Goal: Task Accomplishment & Management: Complete application form

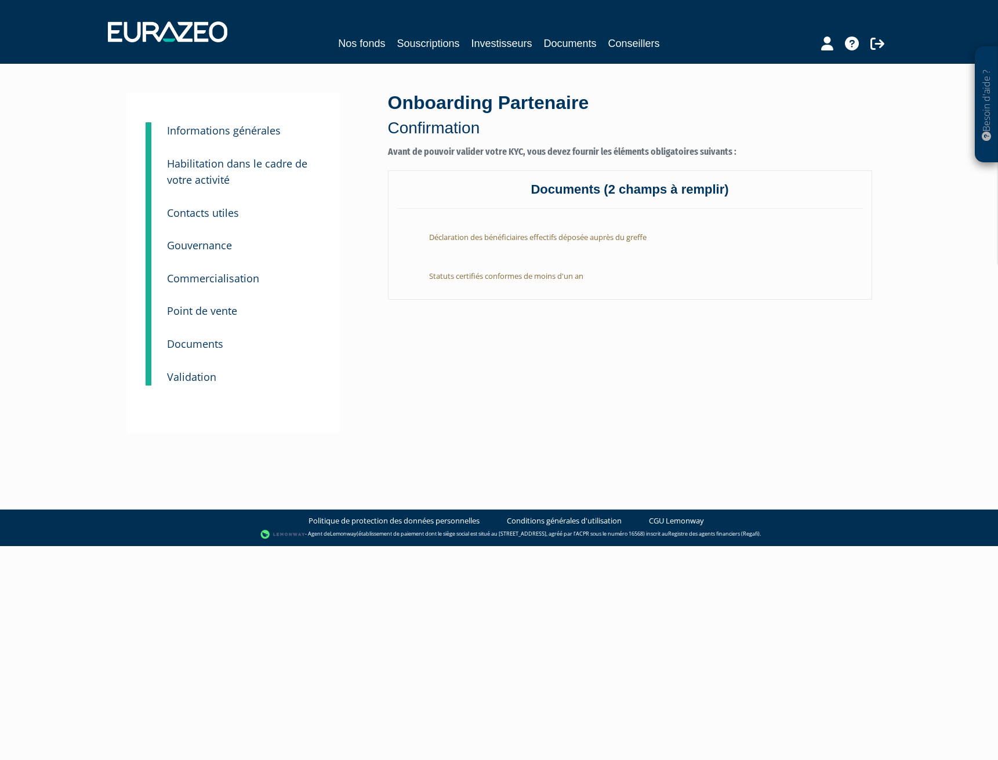
click at [239, 133] on small "Informations générales" at bounding box center [224, 131] width 114 height 14
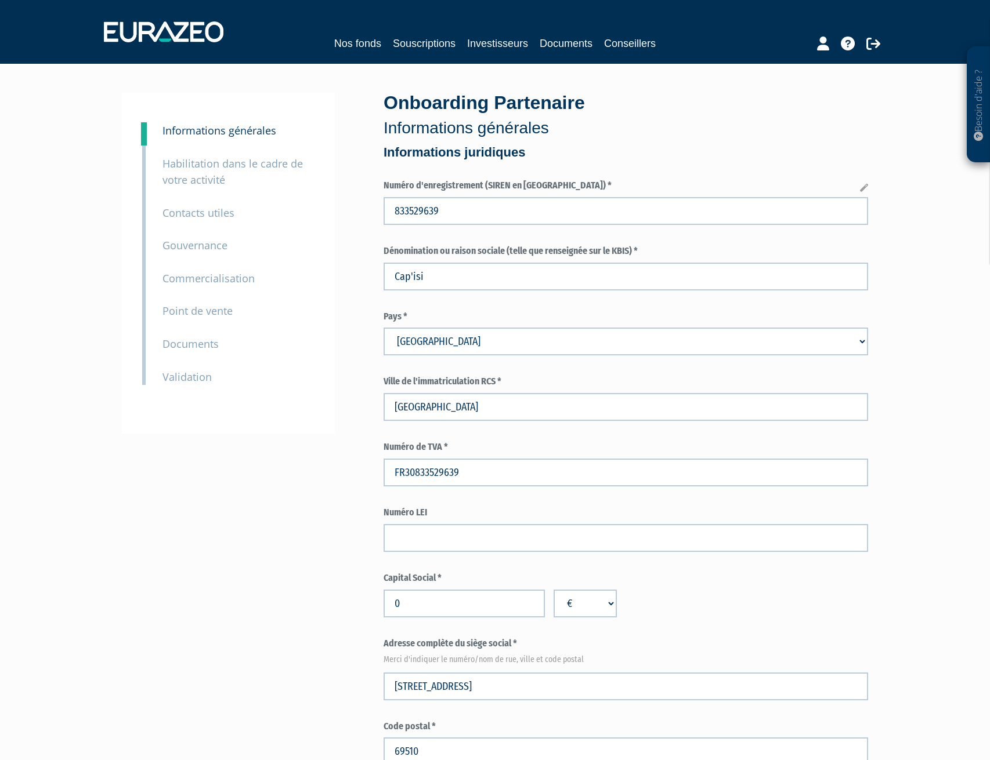
click at [190, 378] on small "Validation" at bounding box center [186, 377] width 49 height 14
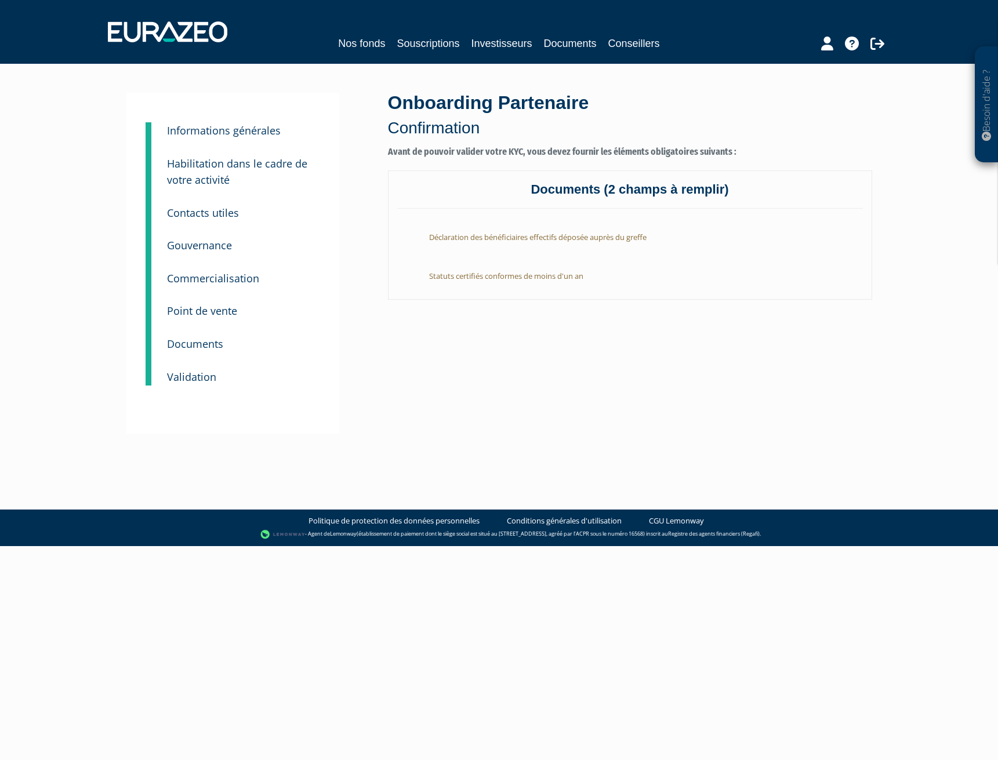
click at [265, 136] on small "Informations générales" at bounding box center [224, 131] width 114 height 14
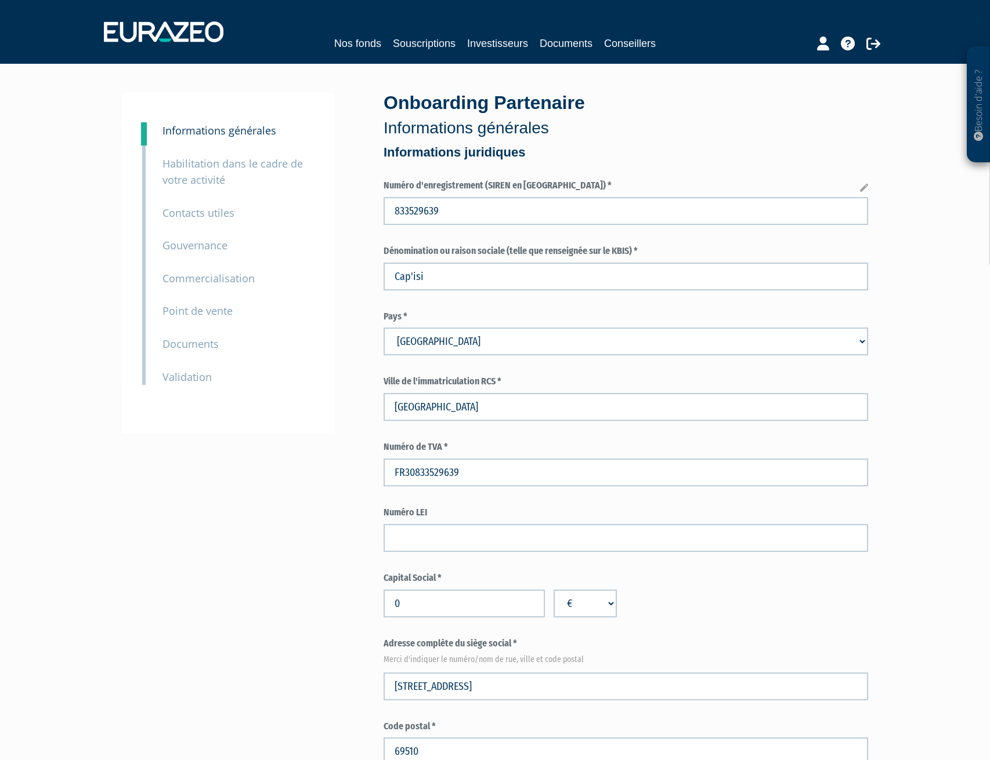
click at [257, 164] on small "Habilitation dans le cadre de votre activité" at bounding box center [232, 172] width 140 height 31
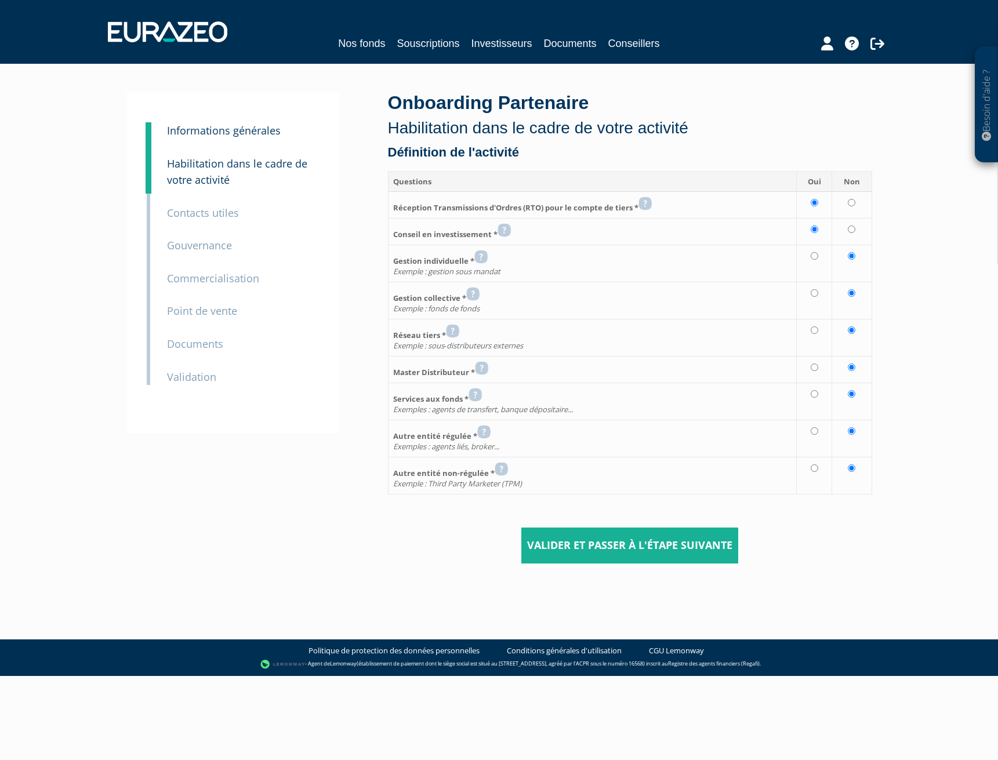
click at [224, 245] on small "Gouvernance" at bounding box center [199, 245] width 65 height 14
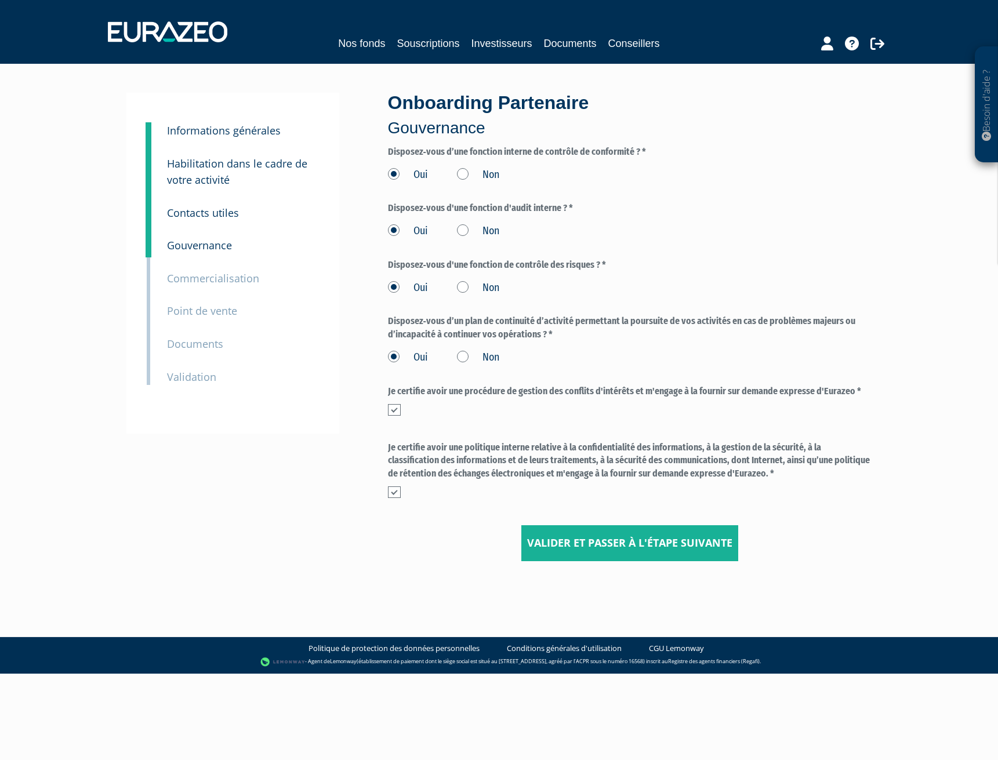
click at [211, 285] on p "Commercialisation" at bounding box center [213, 278] width 92 height 17
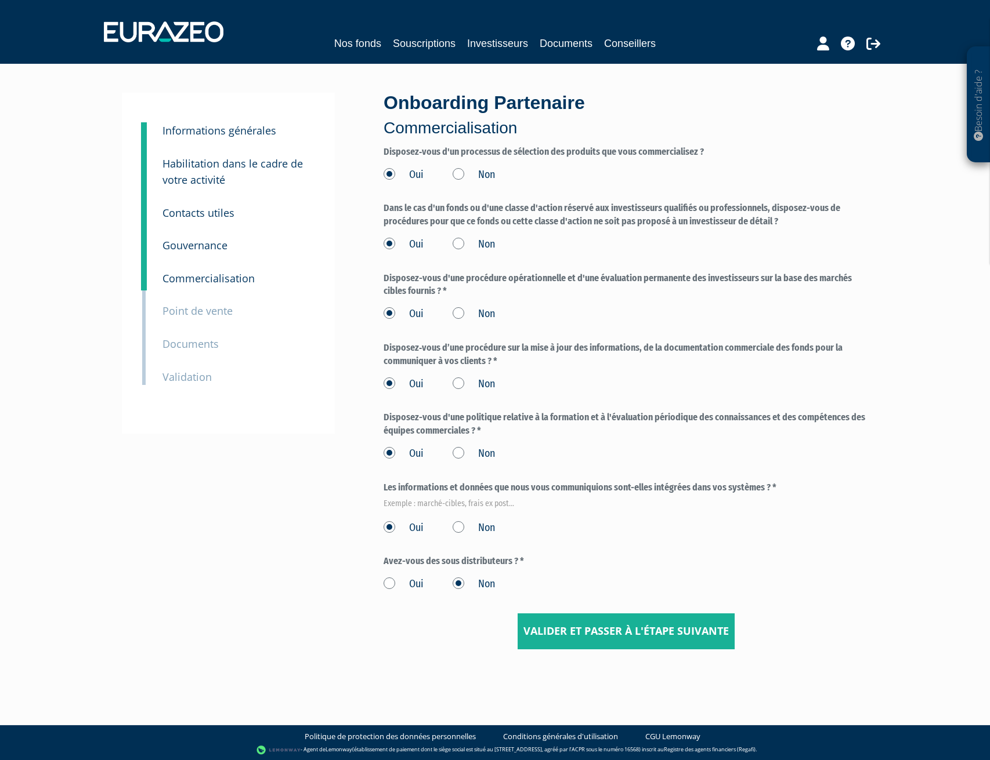
scroll to position [2, 0]
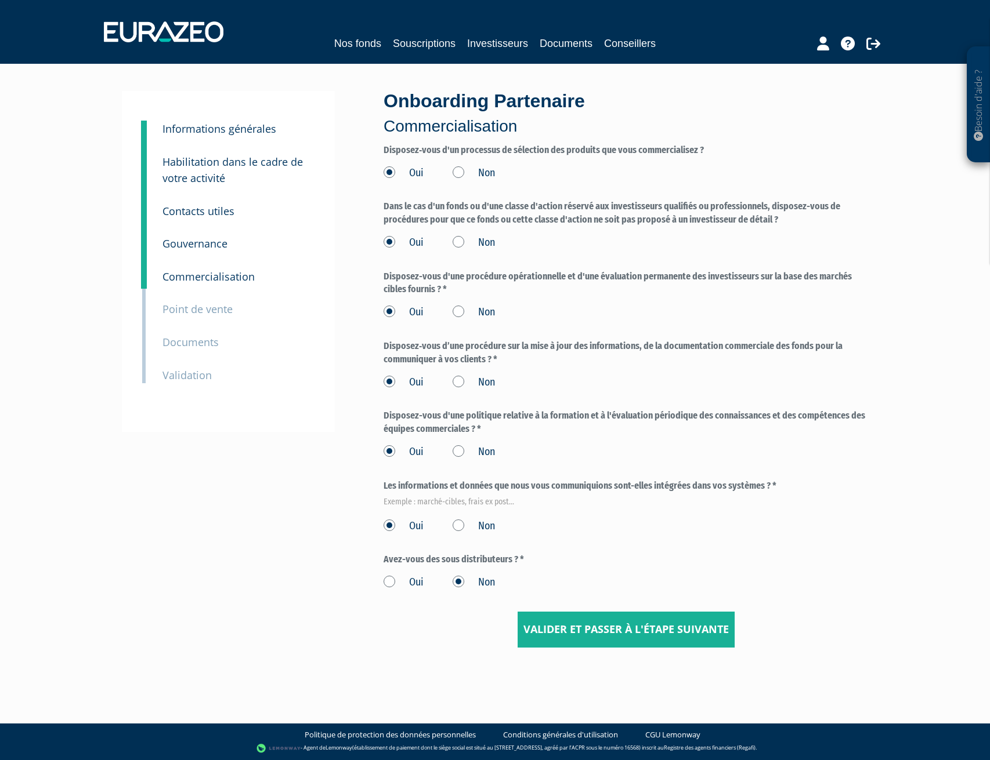
click at [222, 309] on small "Point de vente" at bounding box center [197, 309] width 70 height 14
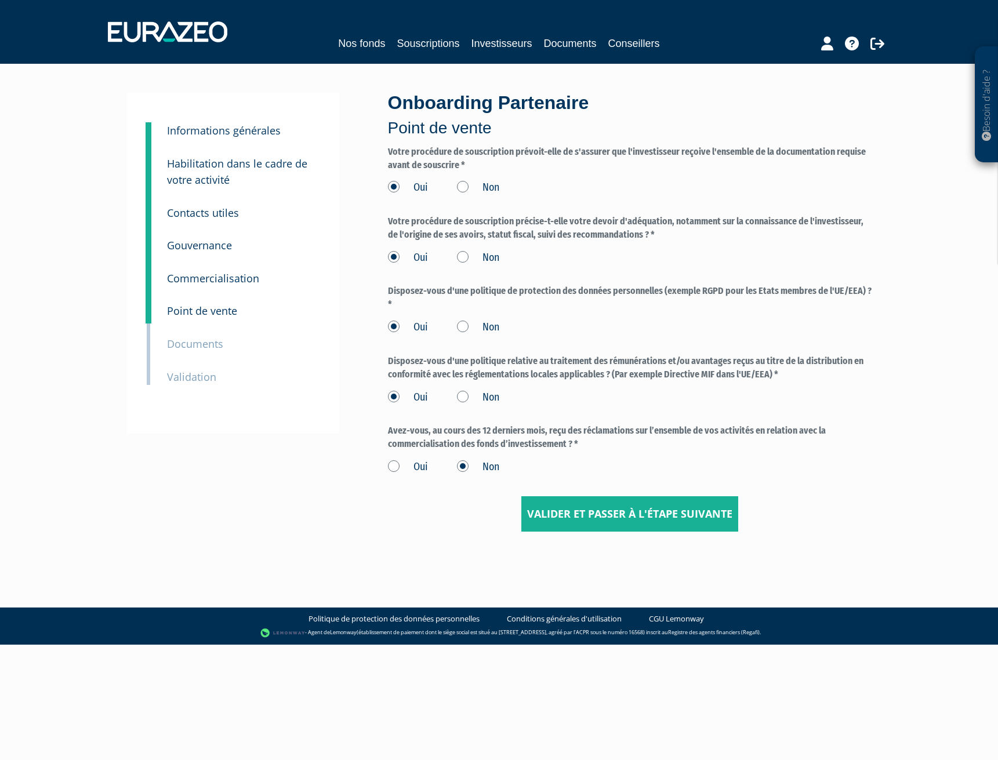
click at [237, 173] on p "Habilitation dans le cadre de votre activité" at bounding box center [243, 171] width 152 height 33
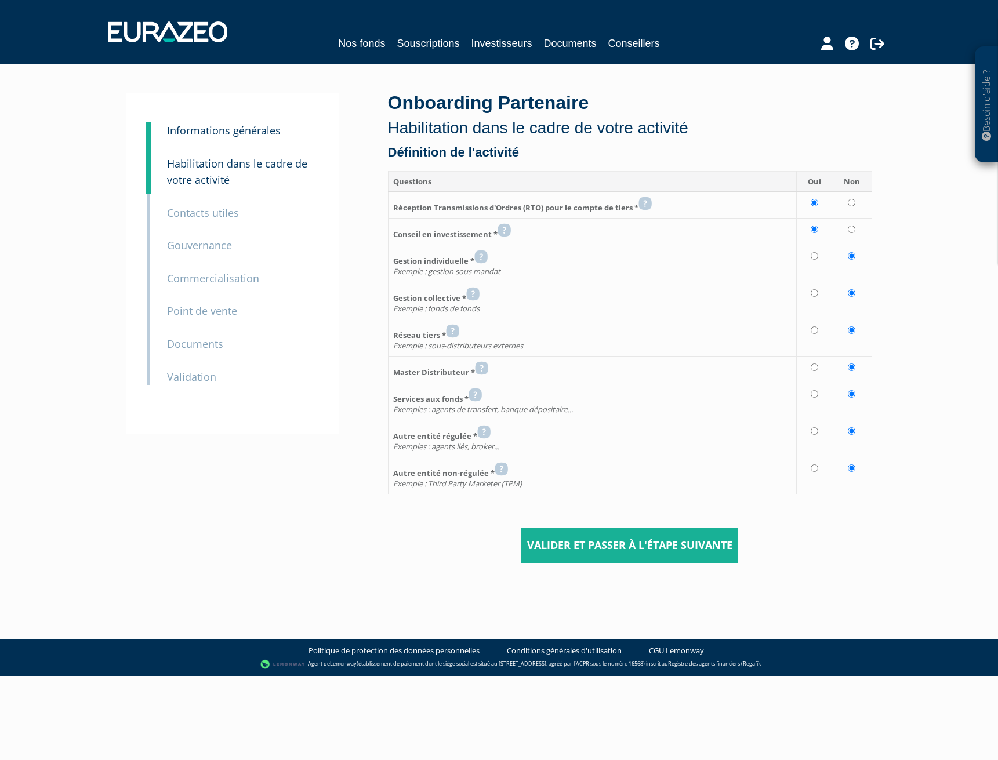
click at [224, 131] on small "Informations générales" at bounding box center [224, 131] width 114 height 14
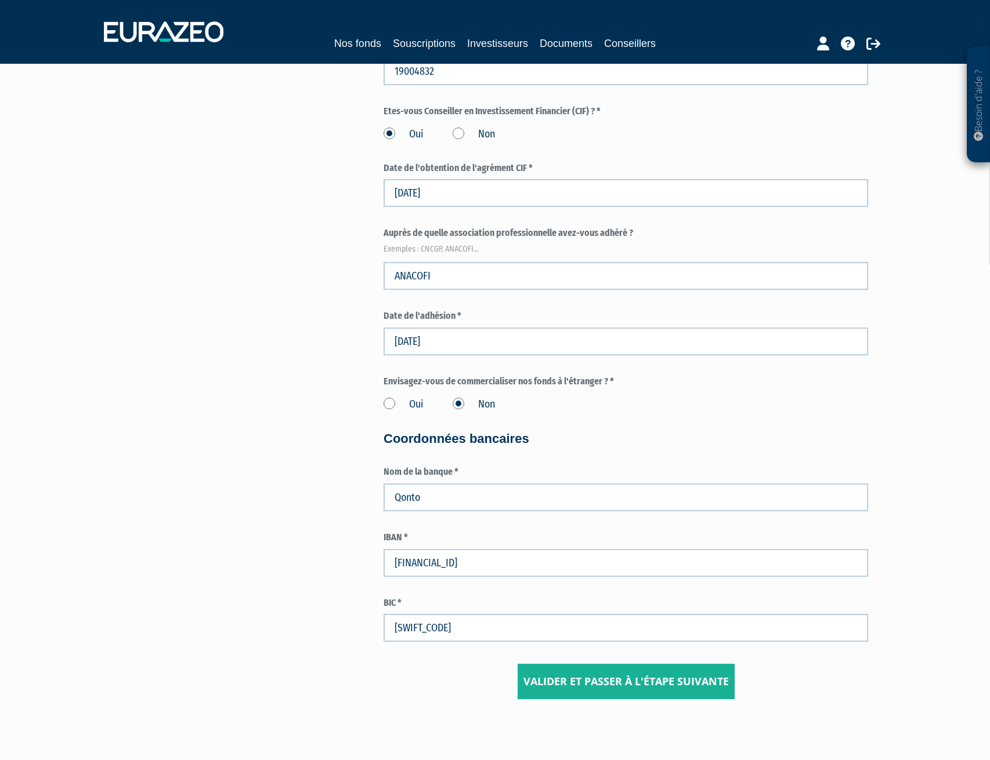
scroll to position [967, 0]
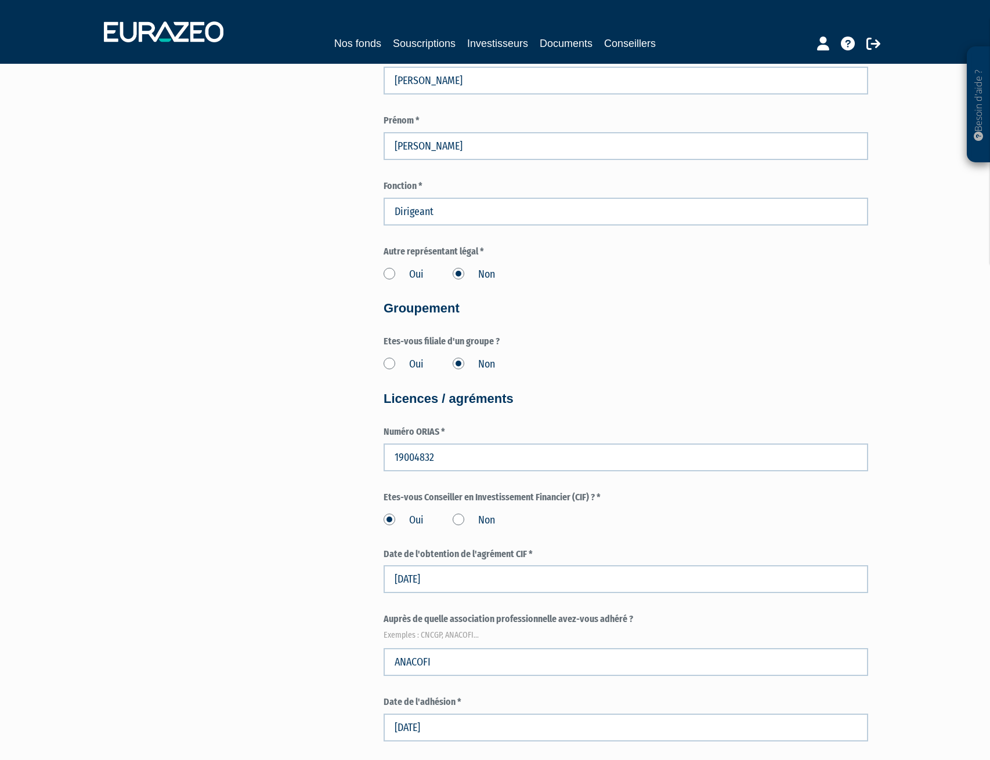
click at [389, 364] on label "Oui" at bounding box center [403, 364] width 40 height 15
click at [0, 0] on input "Oui" at bounding box center [0, 0] width 0 height 0
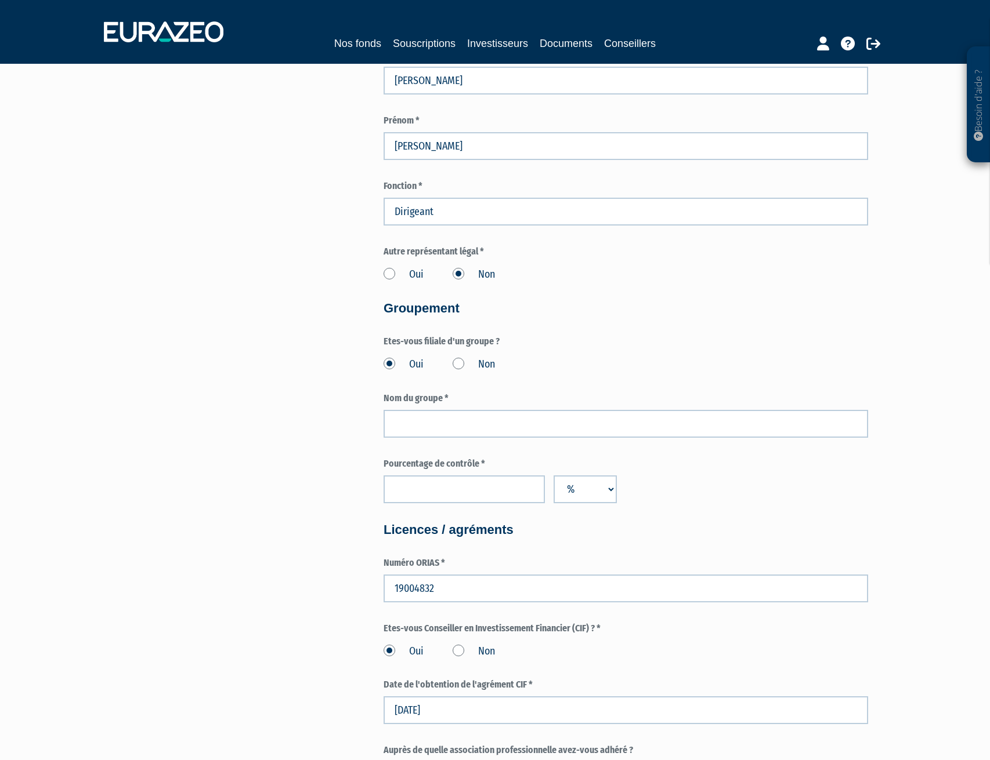
click at [458, 363] on label "Non" at bounding box center [473, 364] width 42 height 15
click at [0, 0] on input "Non" at bounding box center [0, 0] width 0 height 0
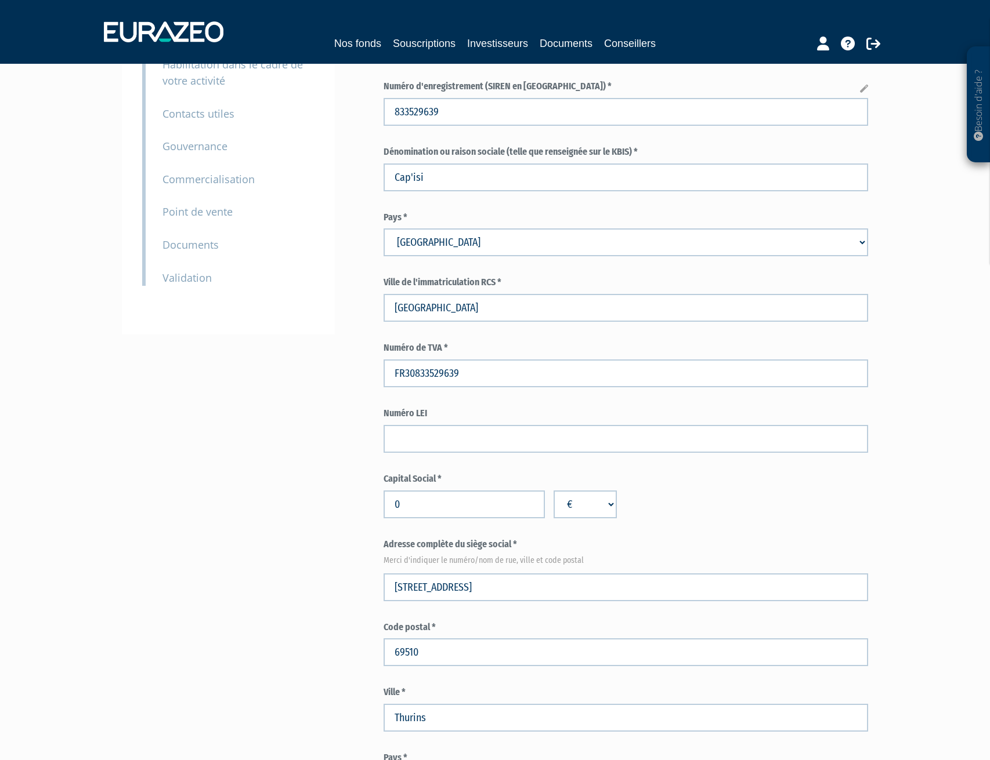
scroll to position [0, 0]
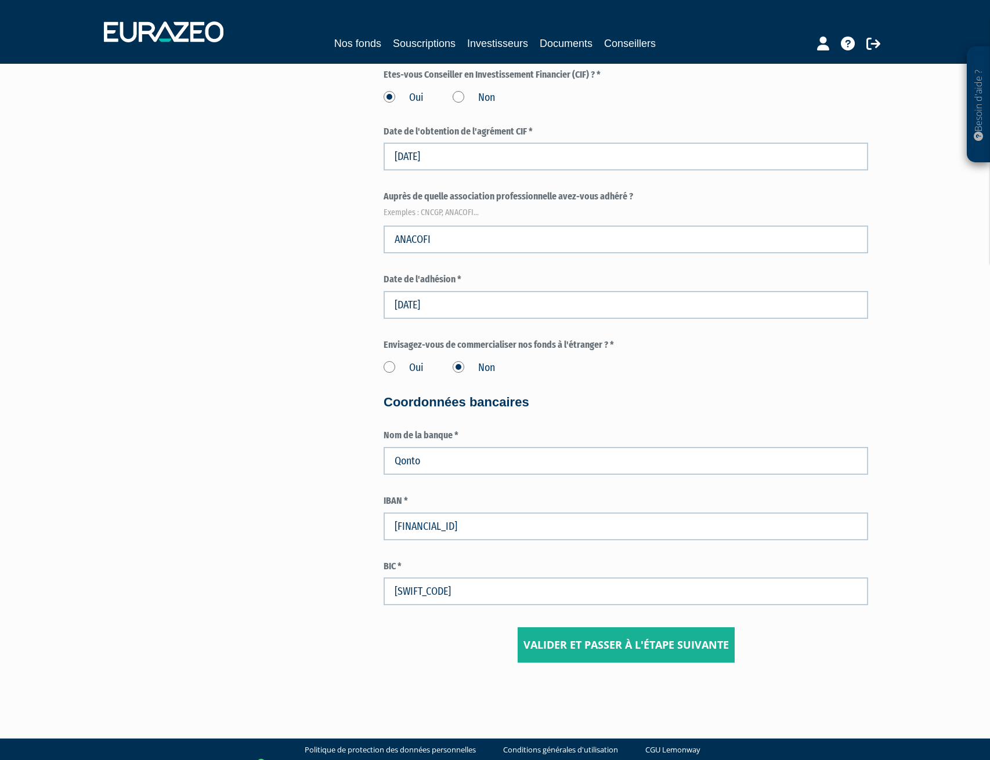
scroll to position [1405, 0]
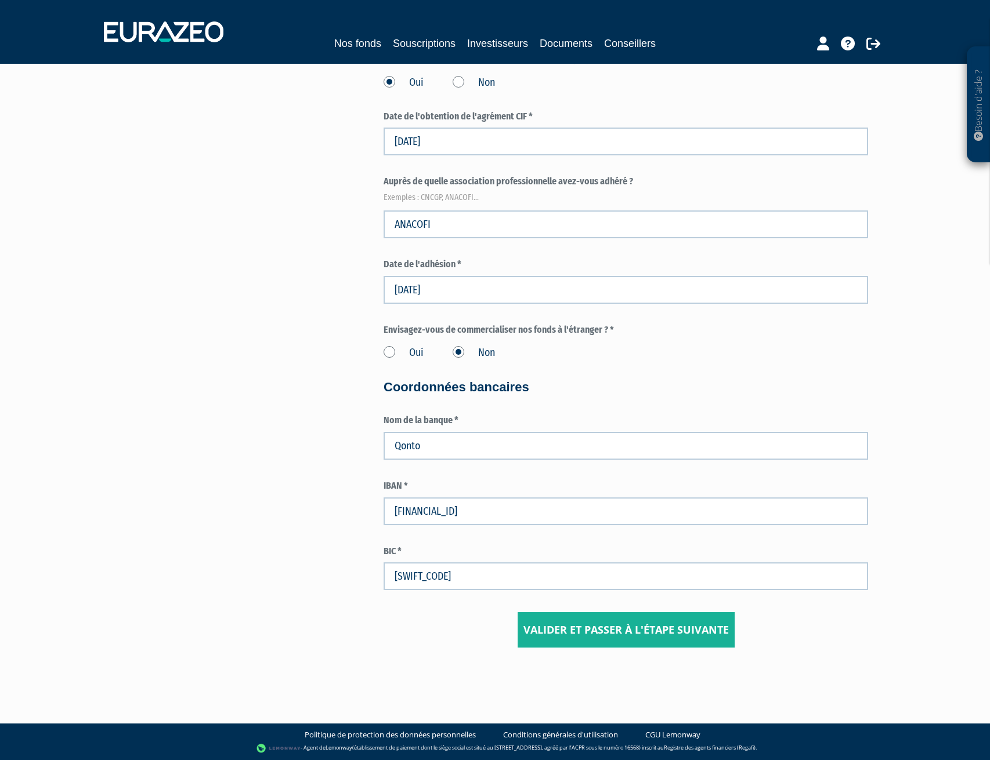
click at [657, 631] on input "Valider et passer à l'étape suivante" at bounding box center [625, 631] width 217 height 36
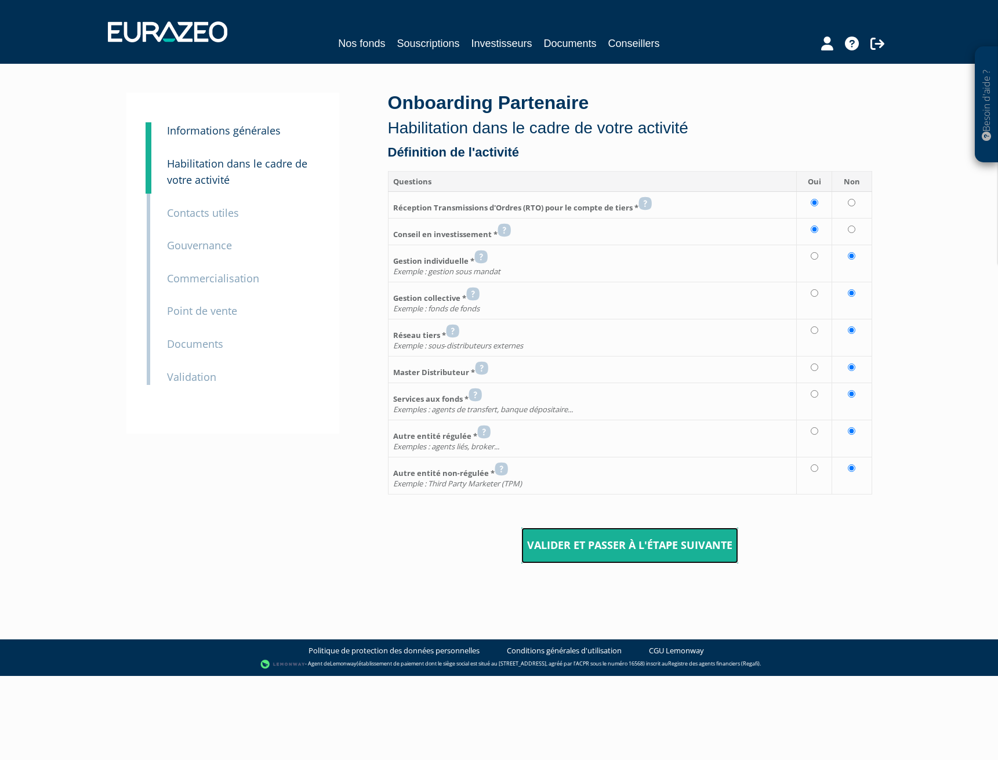
click at [686, 552] on input "Valider et passer à l'étape suivante" at bounding box center [629, 546] width 217 height 36
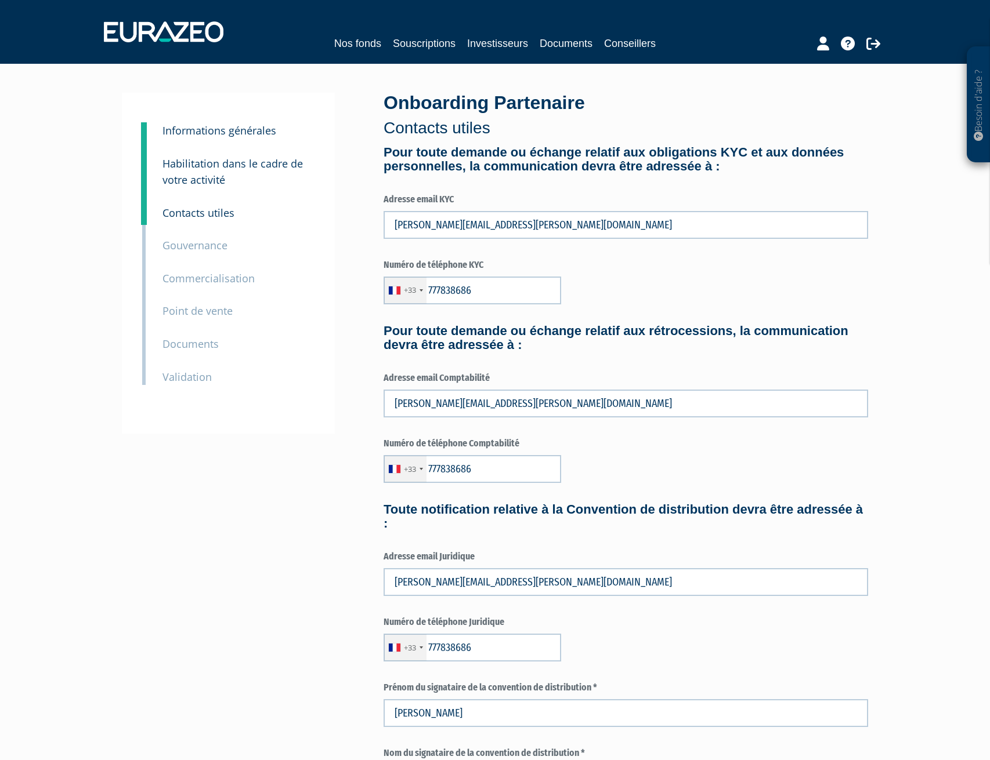
type input "7 77 83 86 86"
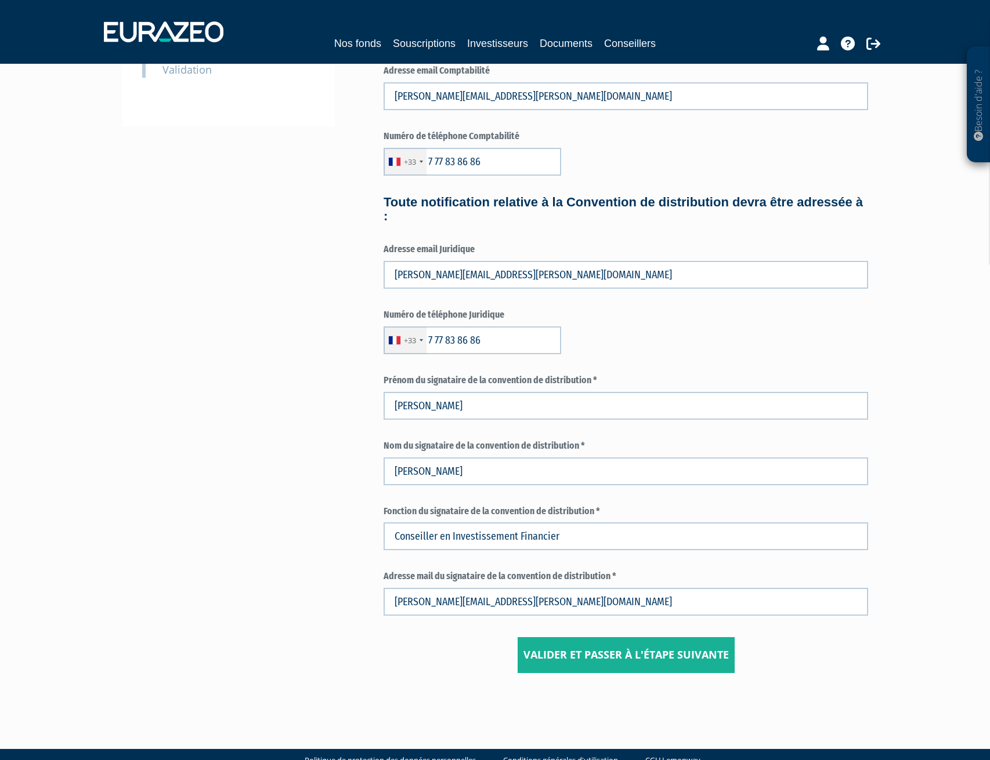
scroll to position [333, 0]
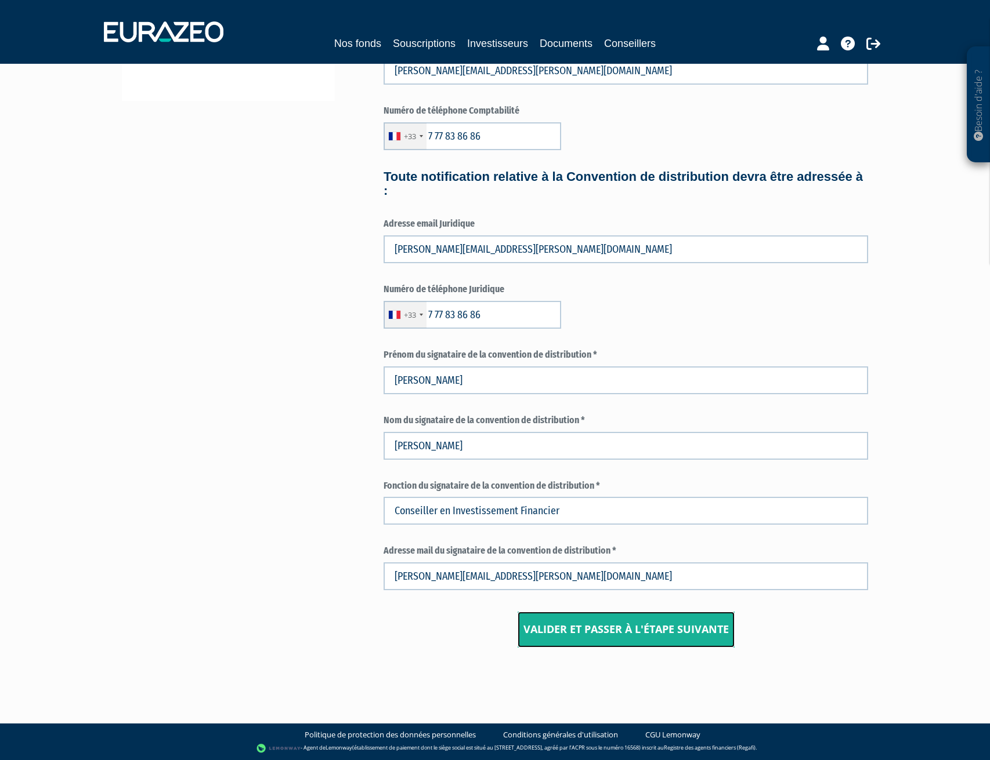
click at [673, 627] on input "Valider et passer à l'étape suivante" at bounding box center [625, 630] width 217 height 36
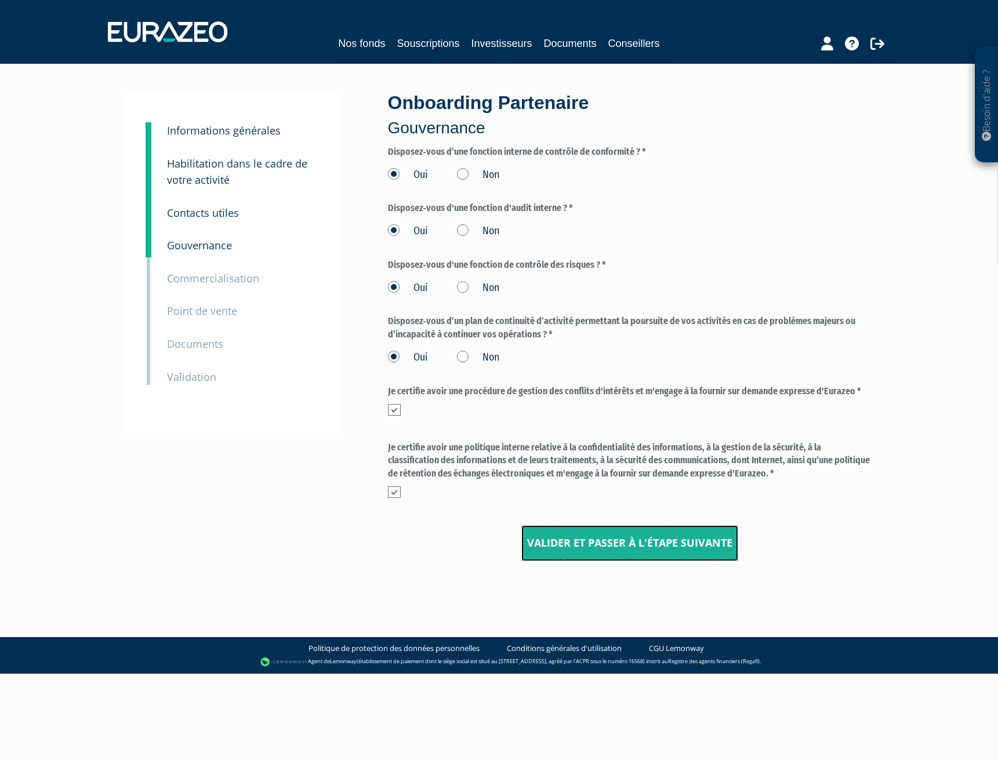
click at [623, 535] on input "Valider et passer à l'étape suivante" at bounding box center [629, 544] width 217 height 36
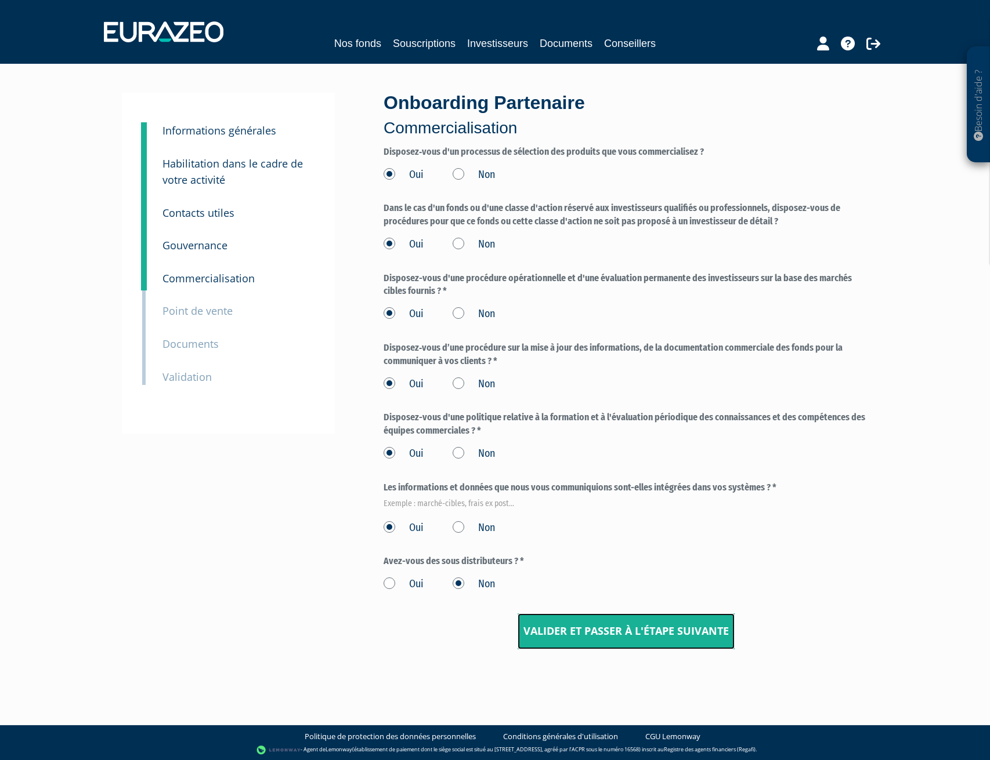
click at [623, 631] on input "Valider et passer à l'étape suivante" at bounding box center [625, 632] width 217 height 36
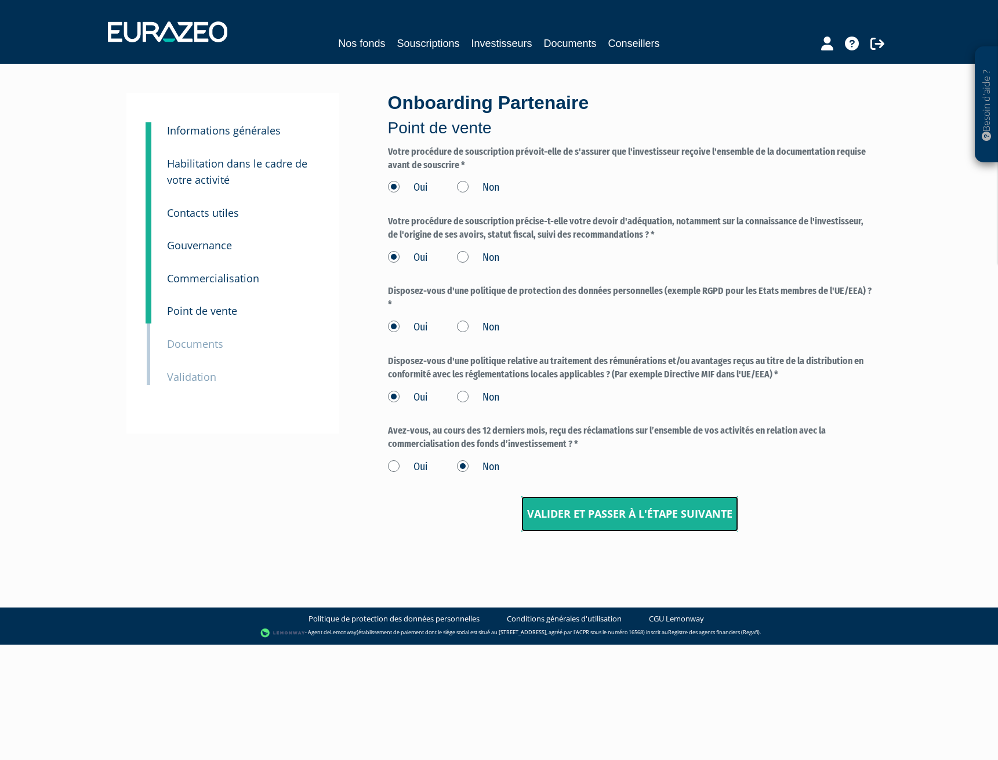
click at [599, 510] on input "Valider et passer à l'étape suivante" at bounding box center [629, 515] width 217 height 36
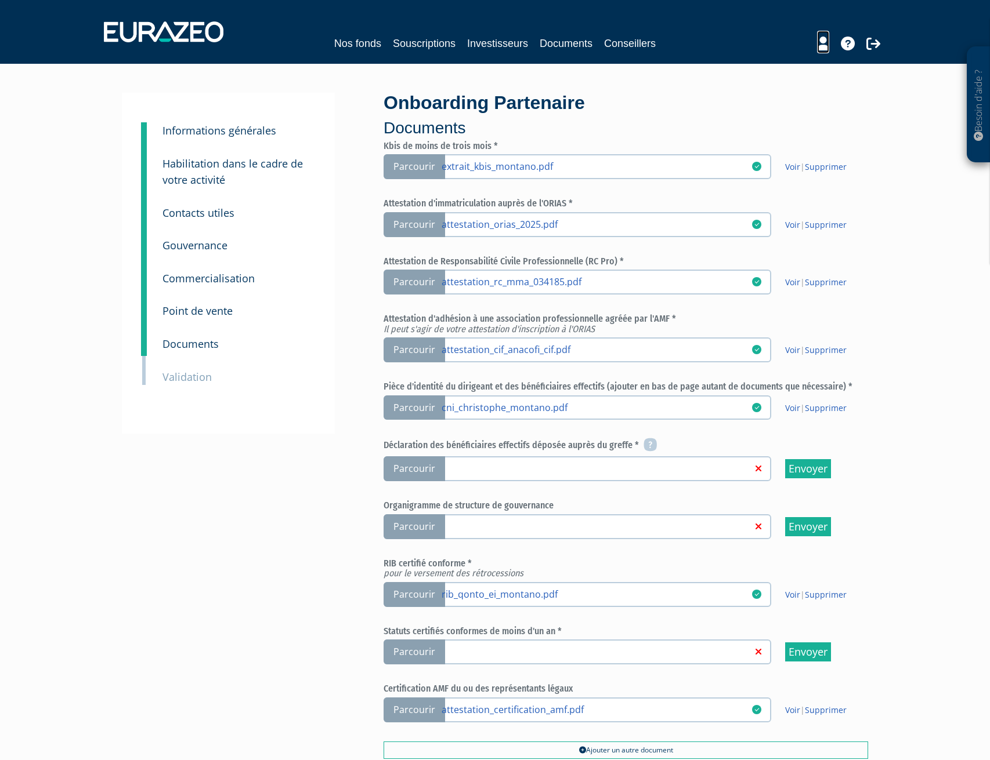
click at [821, 41] on icon at bounding box center [823, 44] width 12 height 14
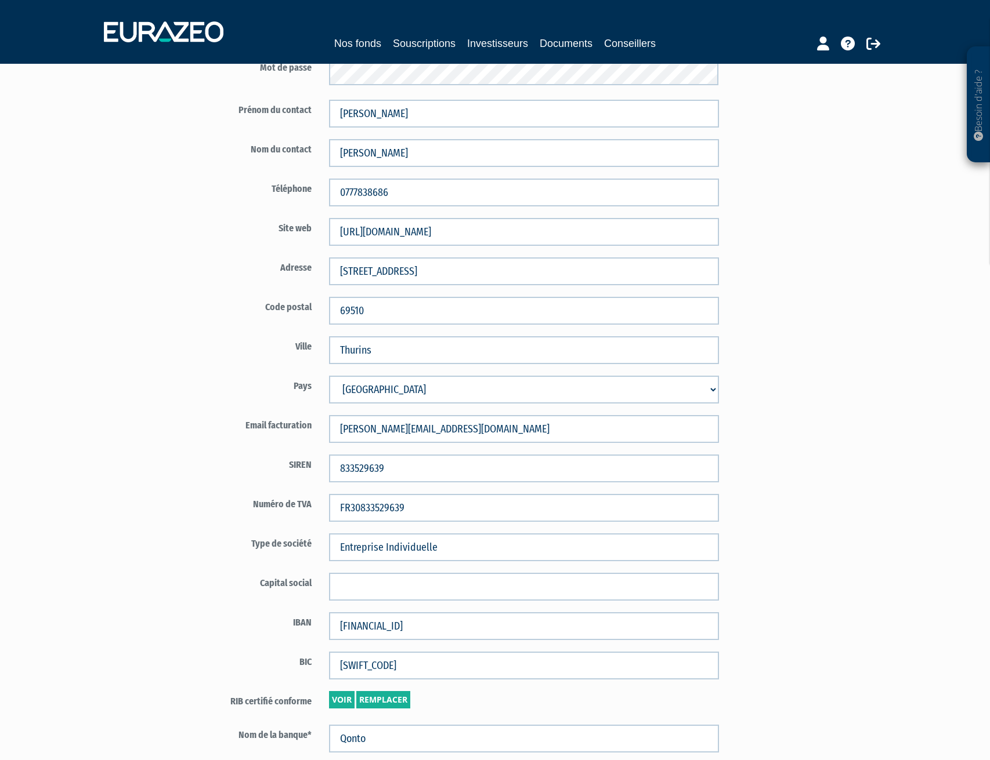
scroll to position [458, 0]
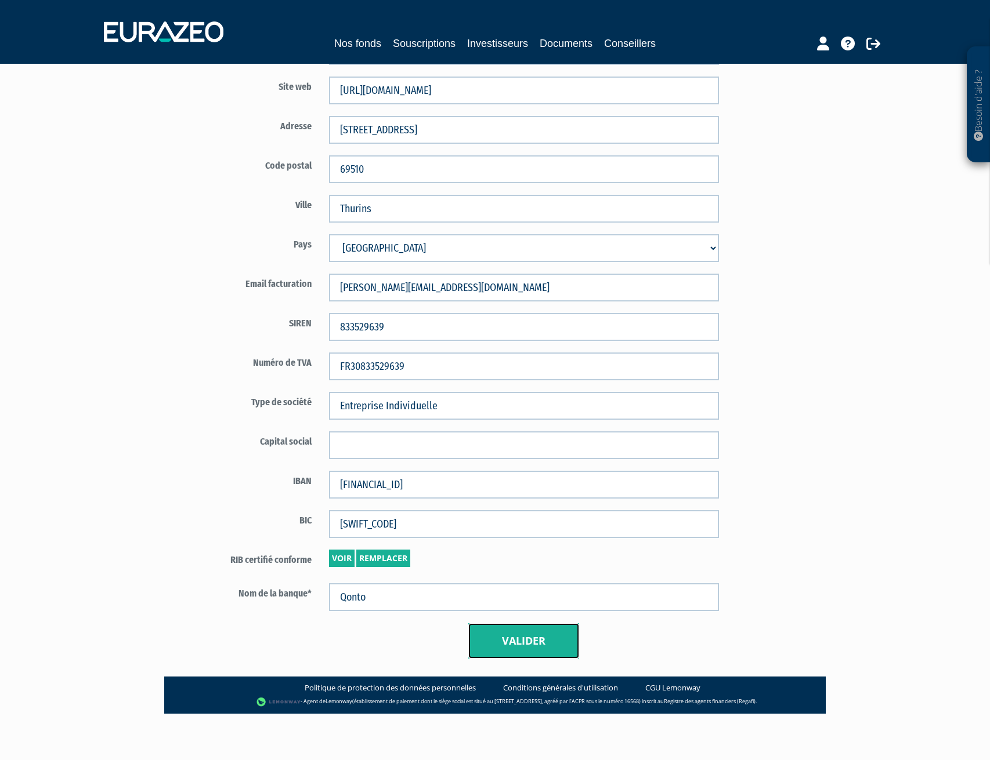
click at [530, 639] on button "Valider" at bounding box center [523, 642] width 111 height 36
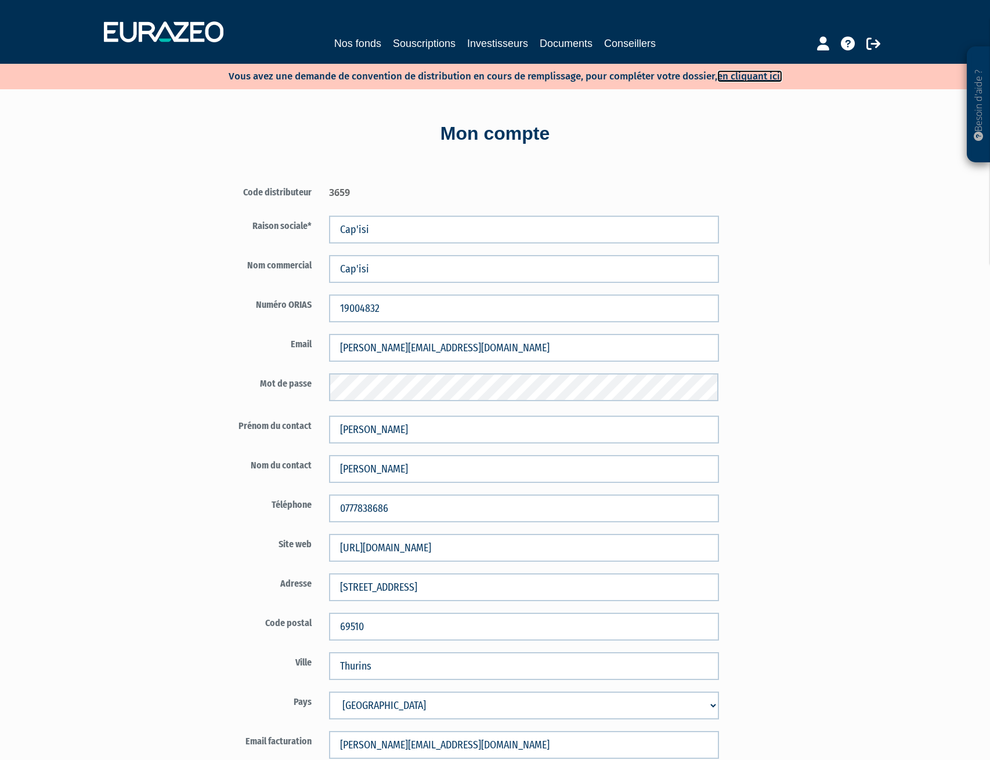
click at [764, 74] on link "en cliquant ici." at bounding box center [749, 76] width 65 height 12
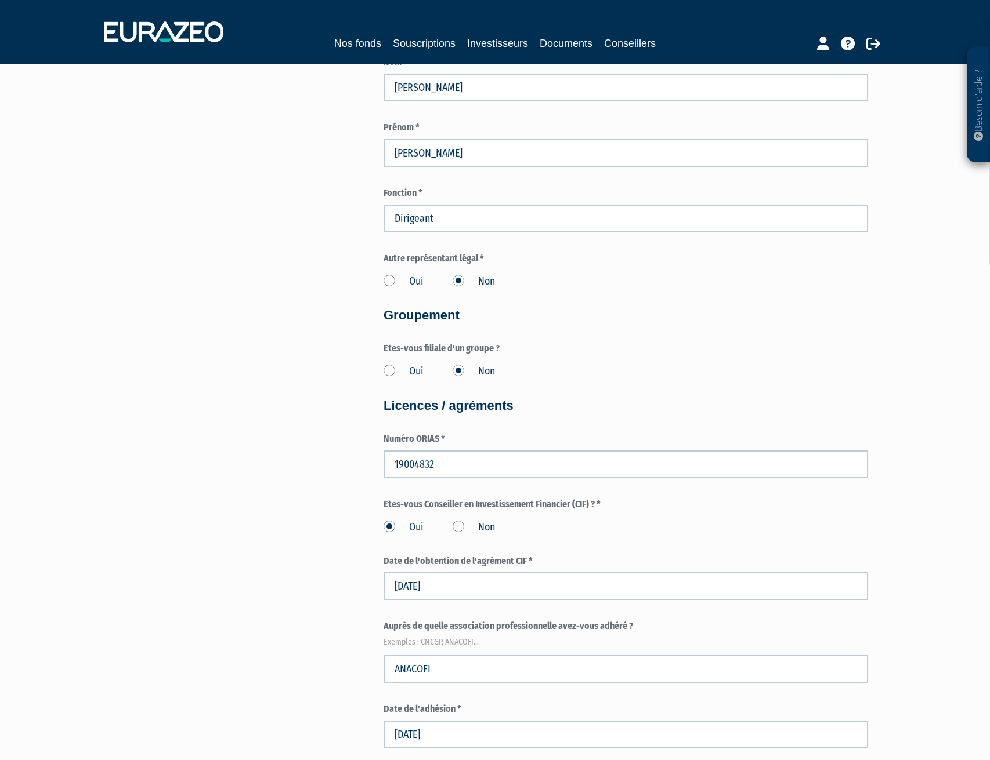
scroll to position [967, 0]
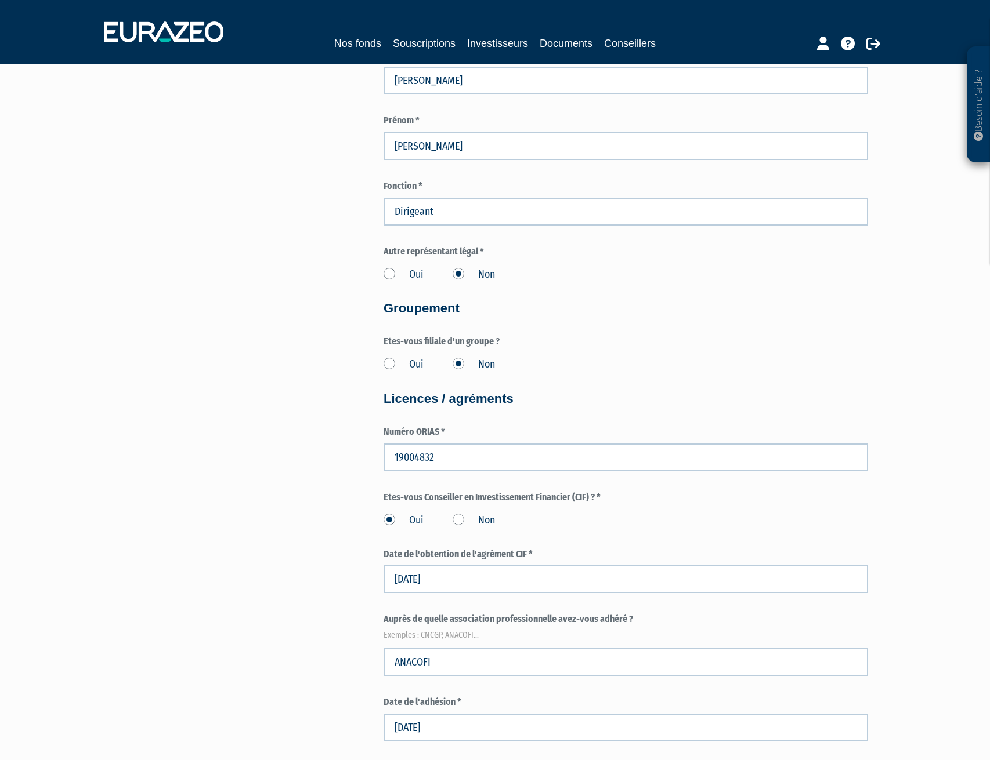
click at [390, 273] on label "Oui" at bounding box center [403, 274] width 40 height 15
click at [0, 0] on input "Oui" at bounding box center [0, 0] width 0 height 0
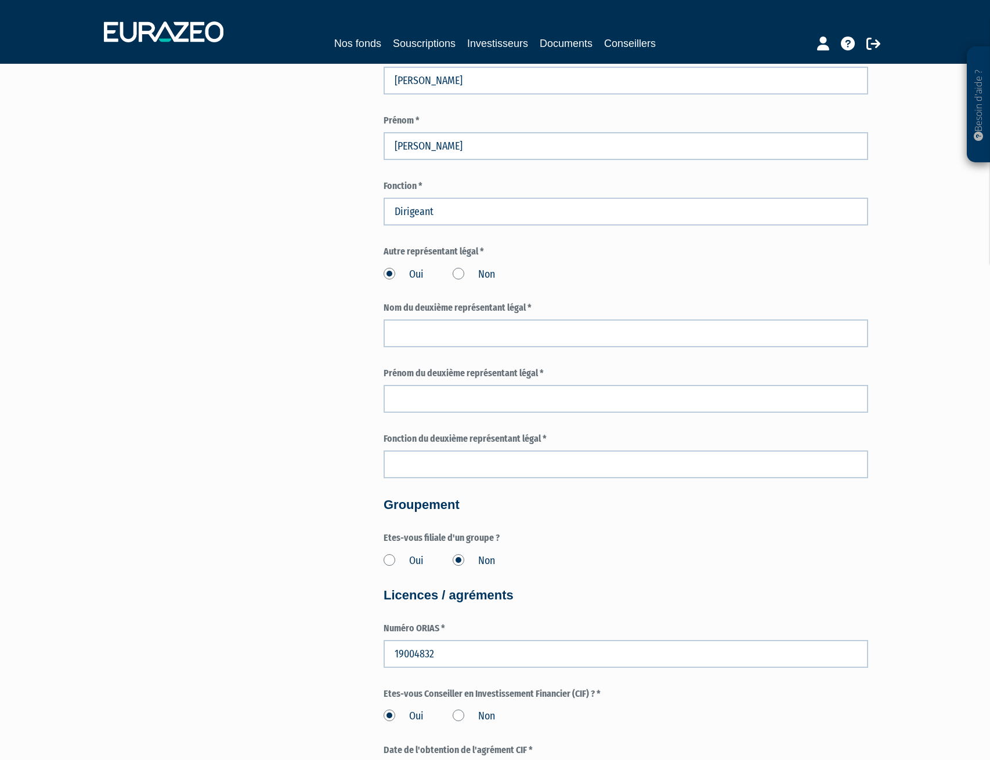
click at [459, 277] on label "Non" at bounding box center [473, 274] width 42 height 15
click at [0, 0] on input "Non" at bounding box center [0, 0] width 0 height 0
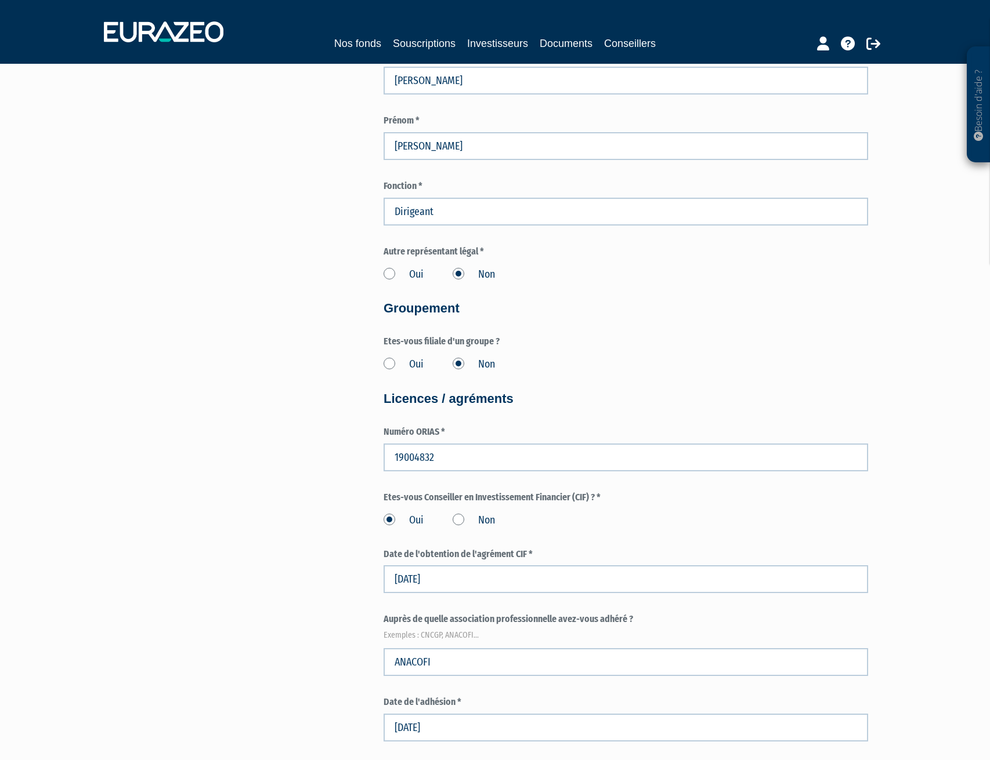
click at [390, 362] on label "Oui" at bounding box center [403, 364] width 40 height 15
click at [0, 0] on input "Oui" at bounding box center [0, 0] width 0 height 0
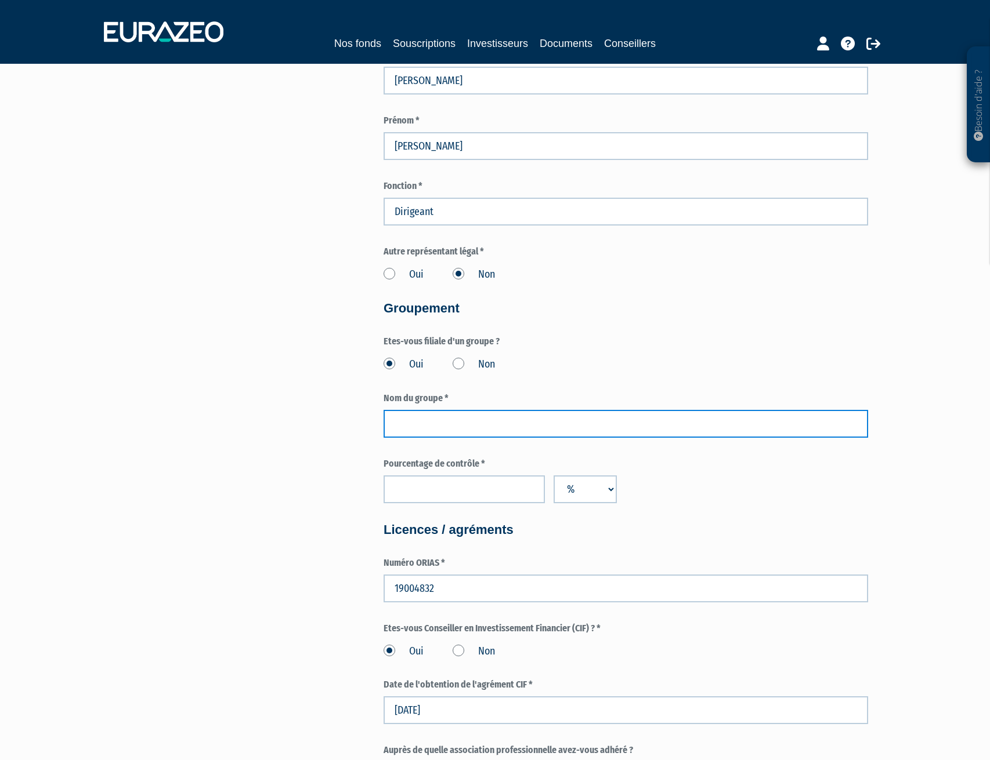
click at [463, 419] on input "text" at bounding box center [625, 424] width 484 height 28
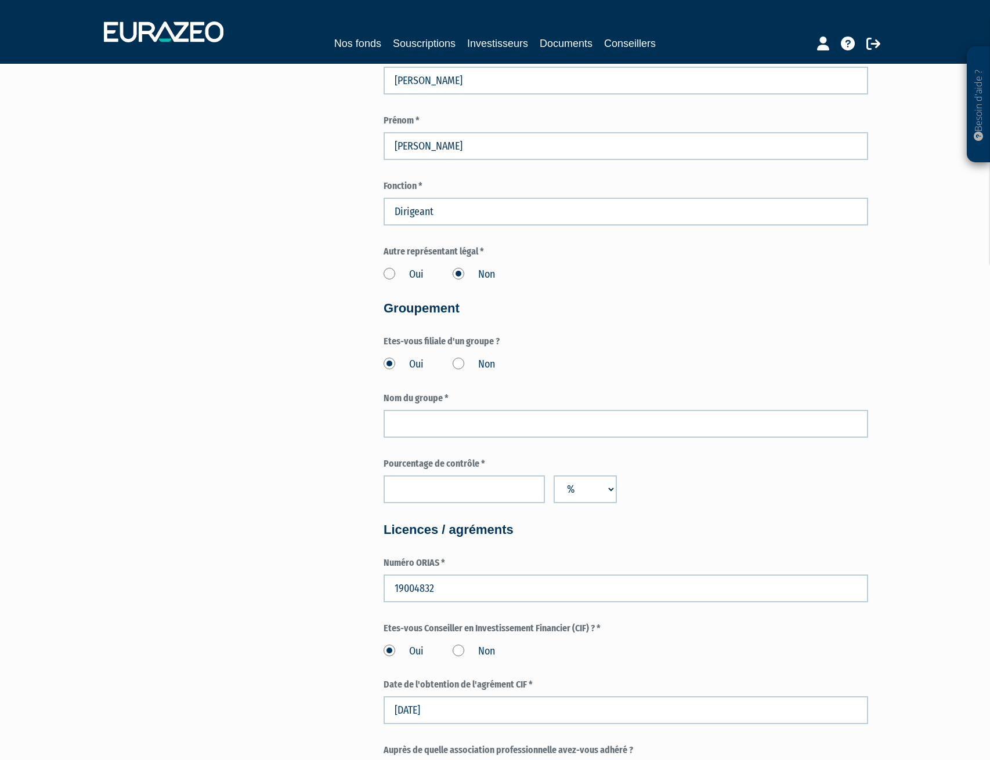
click at [581, 363] on div "Oui Non" at bounding box center [625, 362] width 484 height 19
click at [457, 362] on label "Non" at bounding box center [473, 364] width 42 height 15
click at [0, 0] on input "Non" at bounding box center [0, 0] width 0 height 0
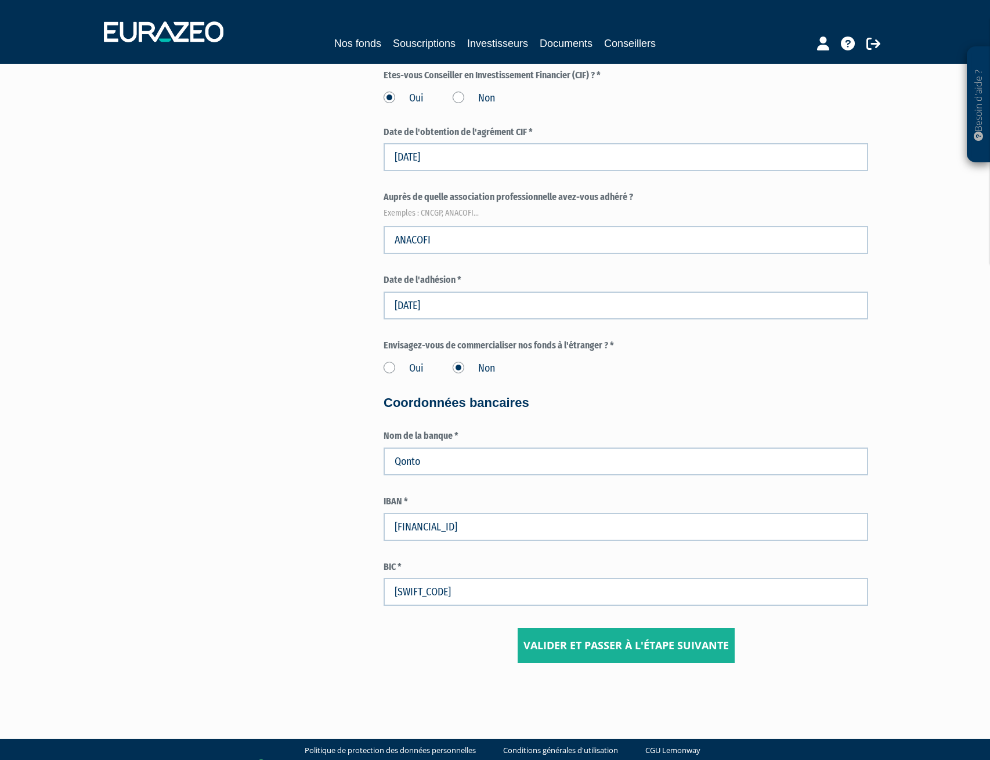
scroll to position [1405, 0]
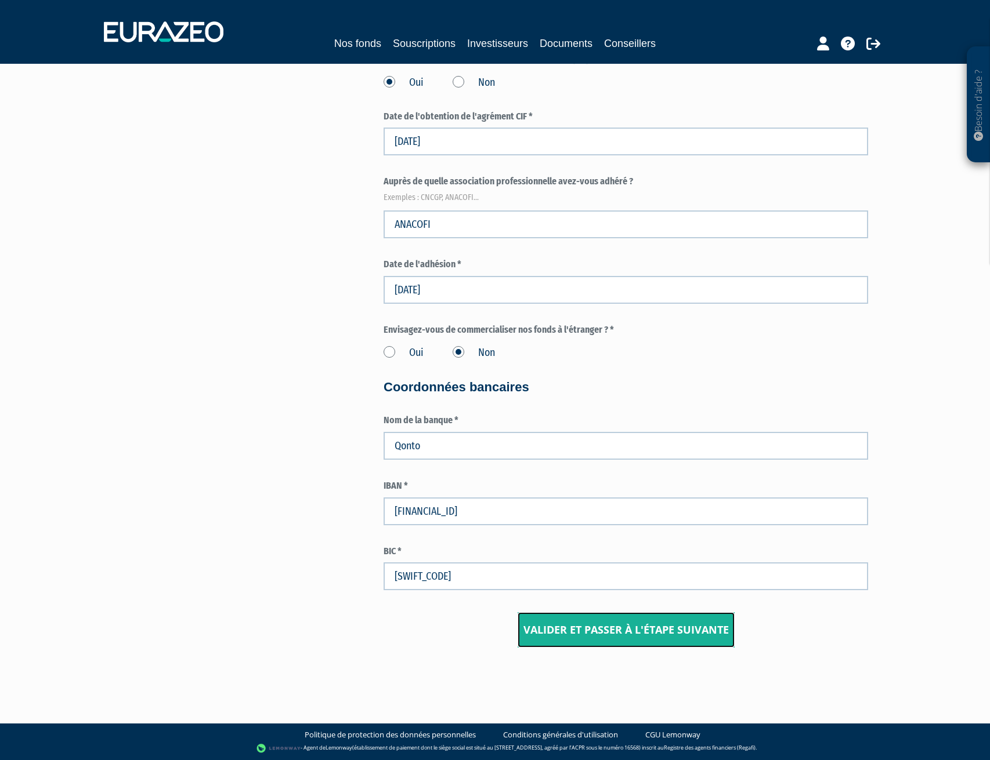
click at [651, 629] on input "Valider et passer à l'étape suivante" at bounding box center [625, 631] width 217 height 36
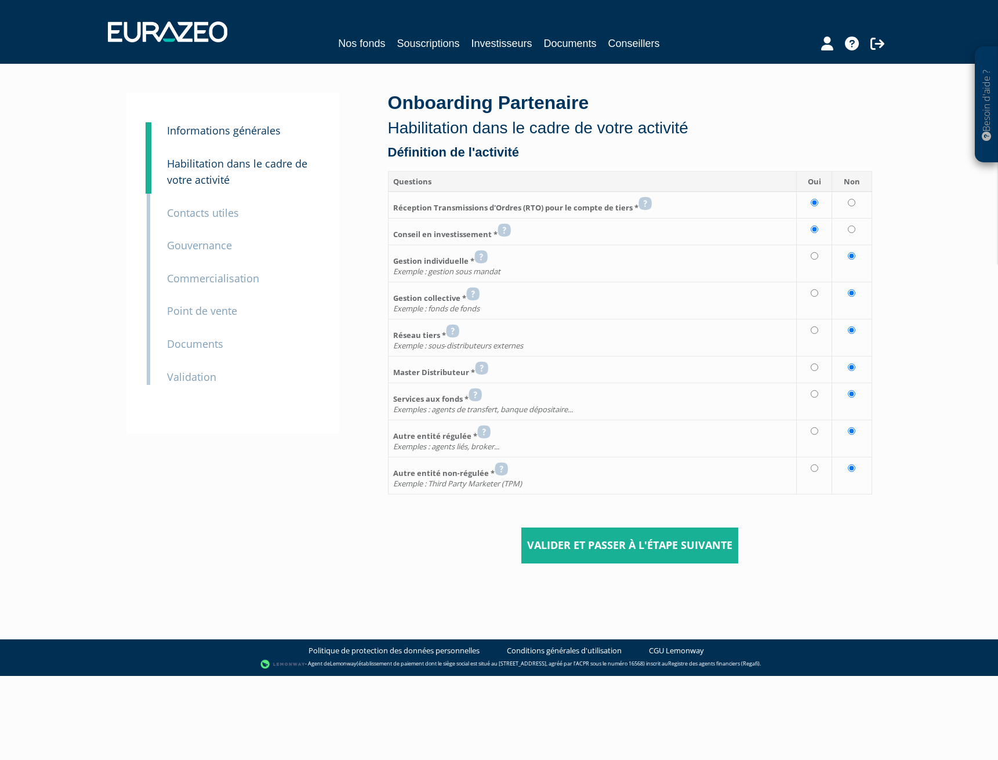
click at [218, 215] on small "Contacts utiles" at bounding box center [203, 213] width 72 height 14
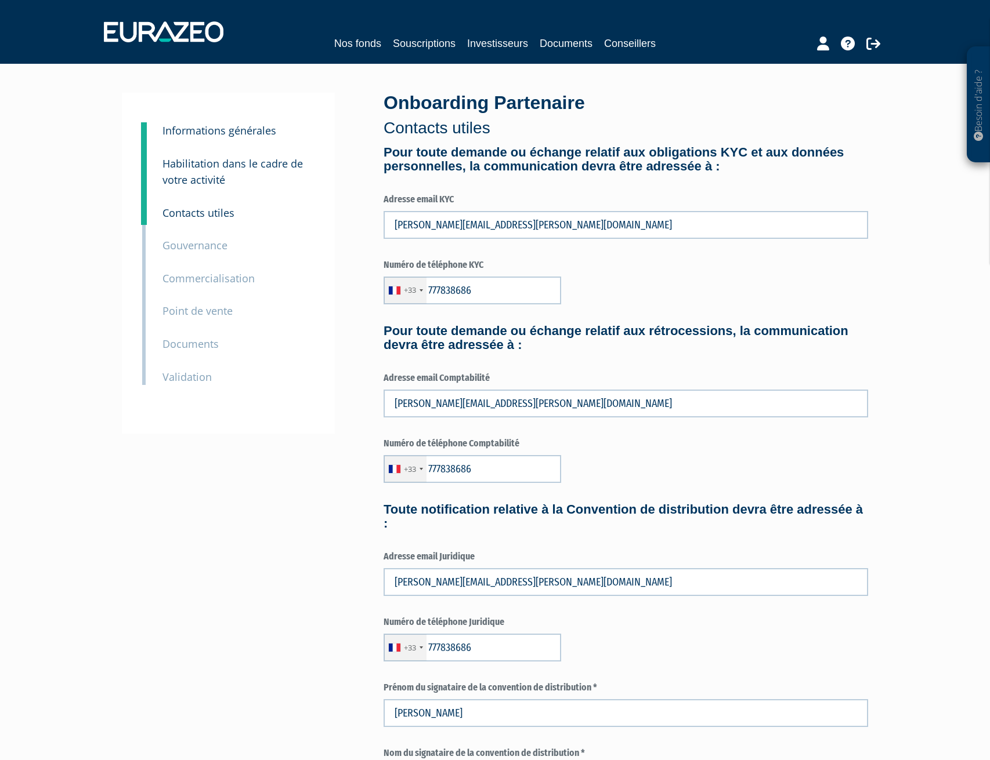
type input "7 77 83 86 86"
click at [198, 244] on small "Gouvernance" at bounding box center [194, 245] width 65 height 14
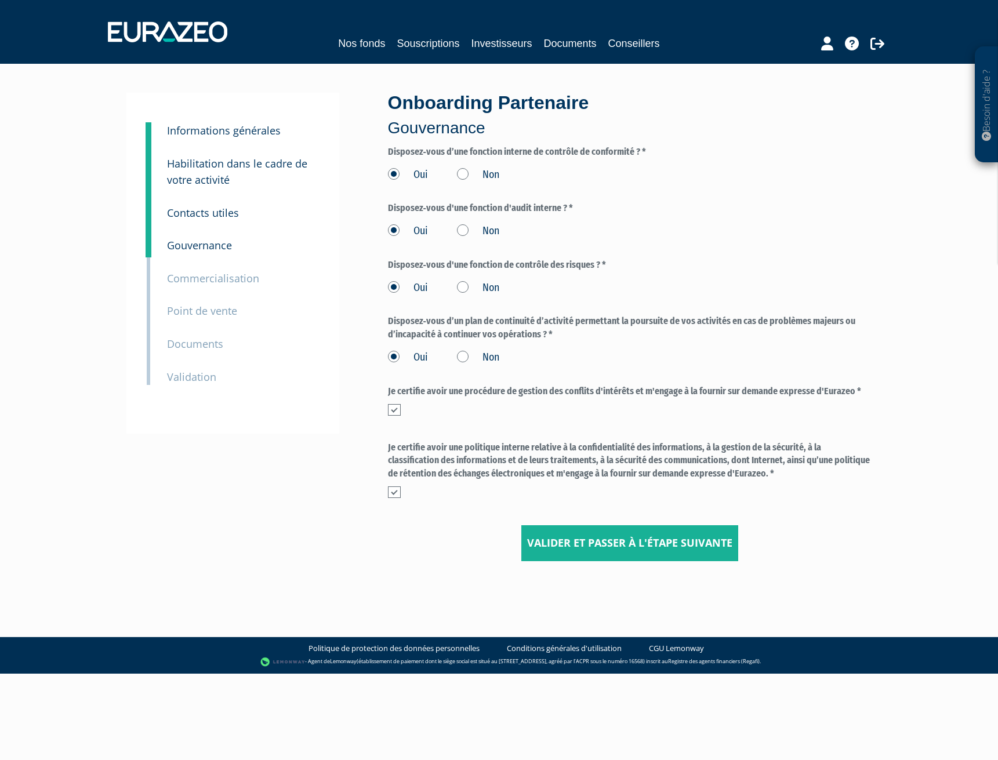
click at [236, 281] on small "Commercialisation" at bounding box center [213, 278] width 92 height 14
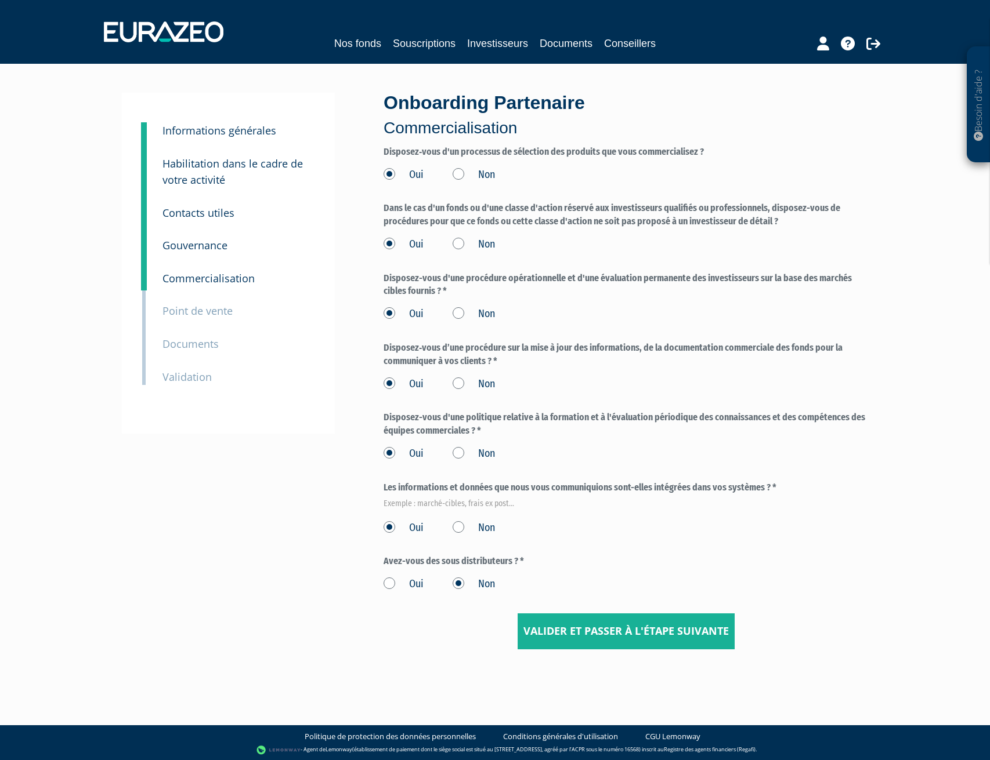
click at [218, 312] on small "Point de vente" at bounding box center [197, 311] width 70 height 14
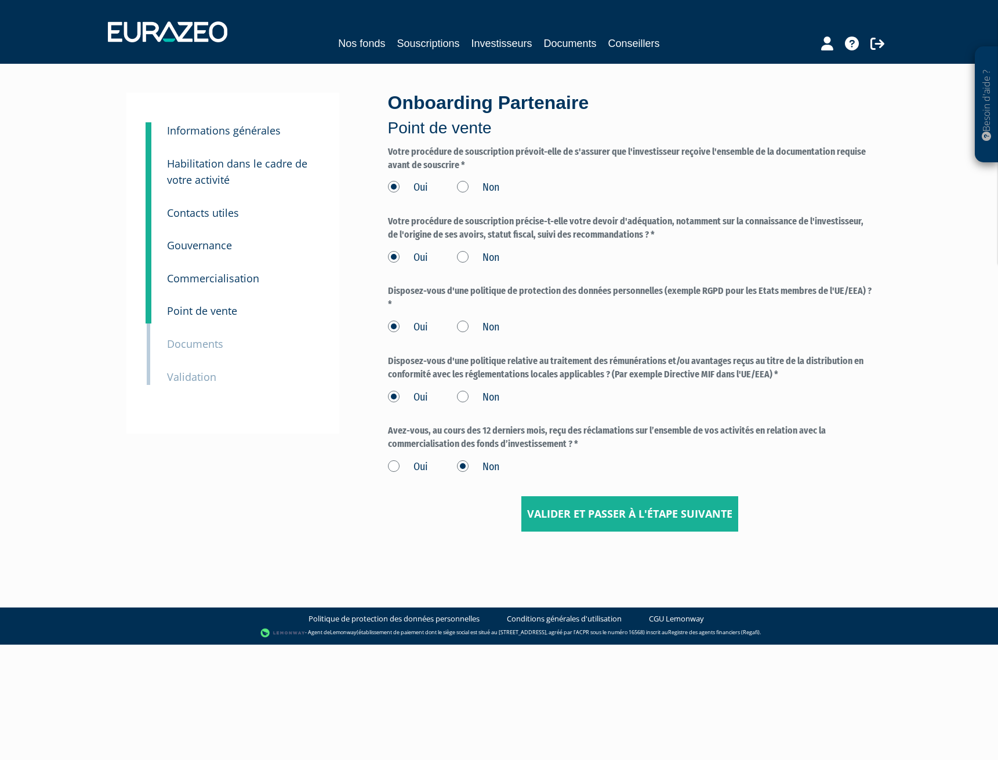
click at [206, 350] on small "Documents" at bounding box center [195, 344] width 56 height 14
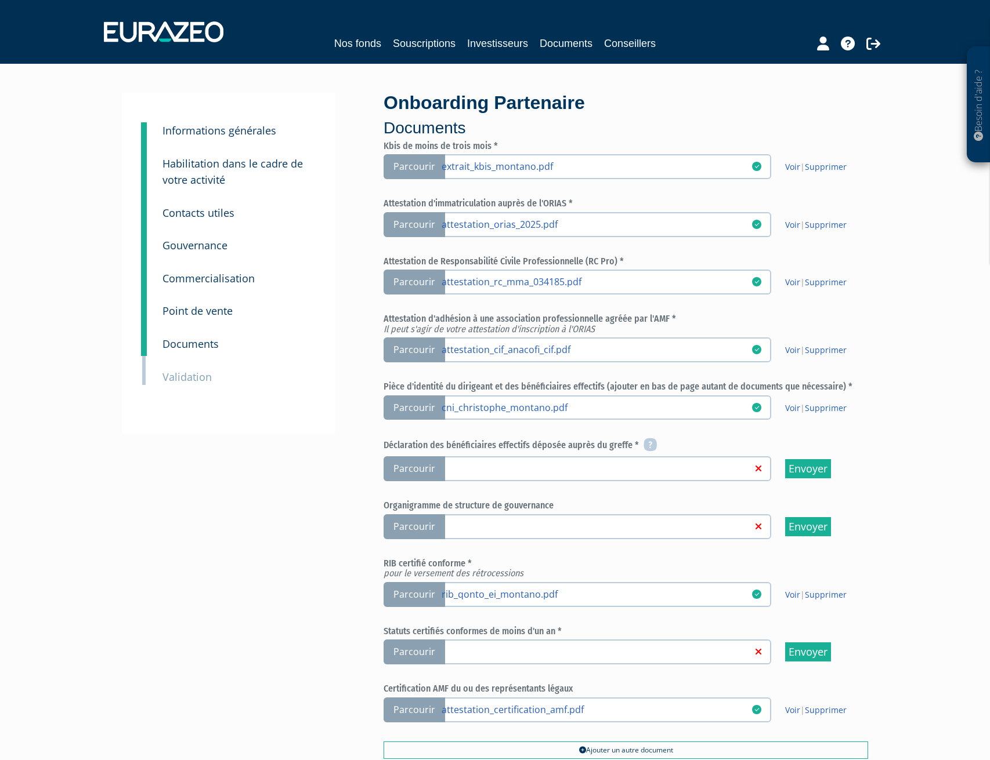
click at [421, 465] on span "Parcourir" at bounding box center [413, 469] width 61 height 25
click at [0, 0] on input "Parcourir" at bounding box center [0, 0] width 0 height 0
click at [418, 527] on span "Parcourir" at bounding box center [413, 527] width 61 height 25
click at [0, 0] on input "Parcourir" at bounding box center [0, 0] width 0 height 0
click at [422, 651] on span "Parcourir" at bounding box center [413, 652] width 61 height 25
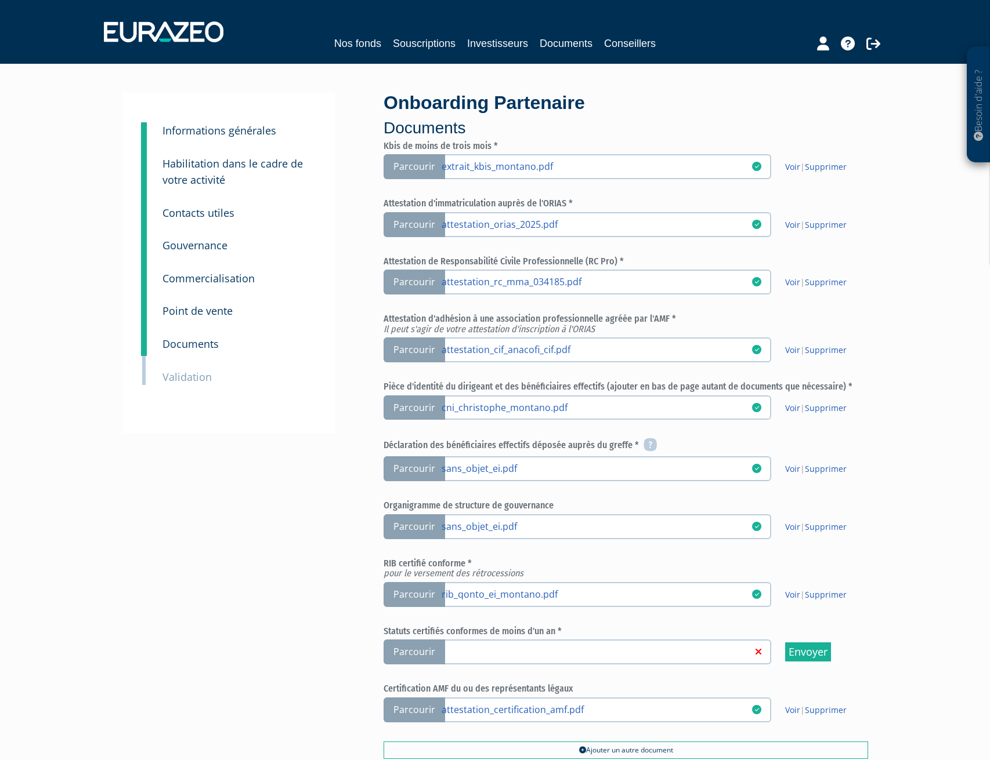
click at [0, 0] on input "Parcourir" at bounding box center [0, 0] width 0 height 0
click at [835, 530] on link "Supprimer" at bounding box center [826, 526] width 42 height 11
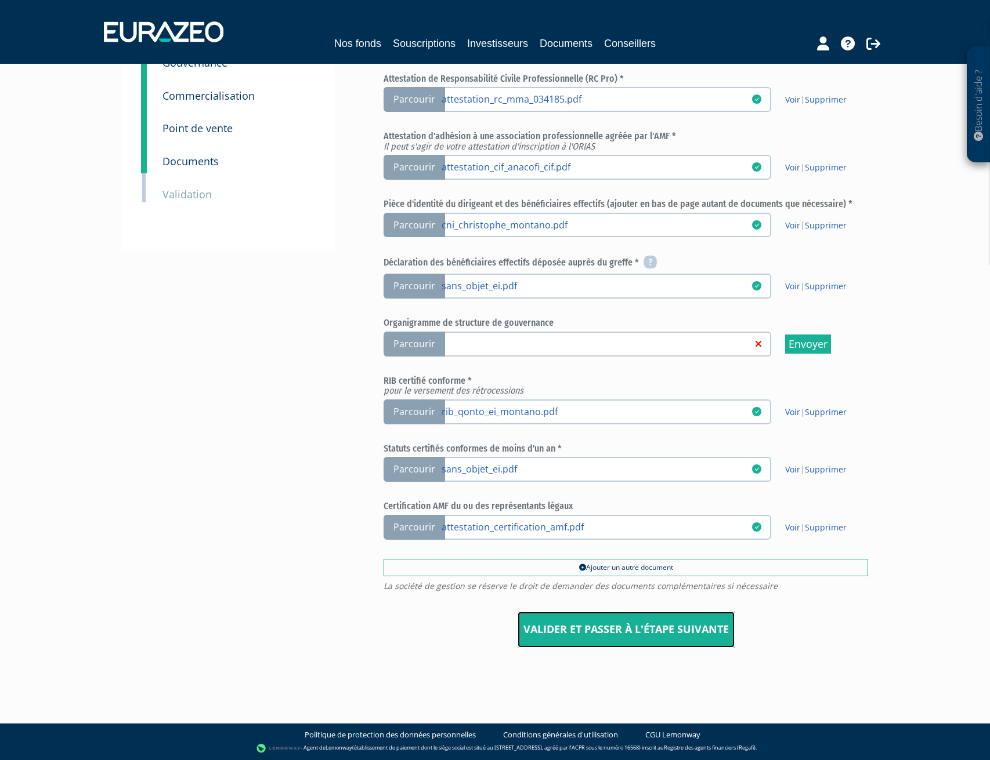
click at [635, 628] on input "Valider et passer à l'étape suivante" at bounding box center [625, 630] width 217 height 36
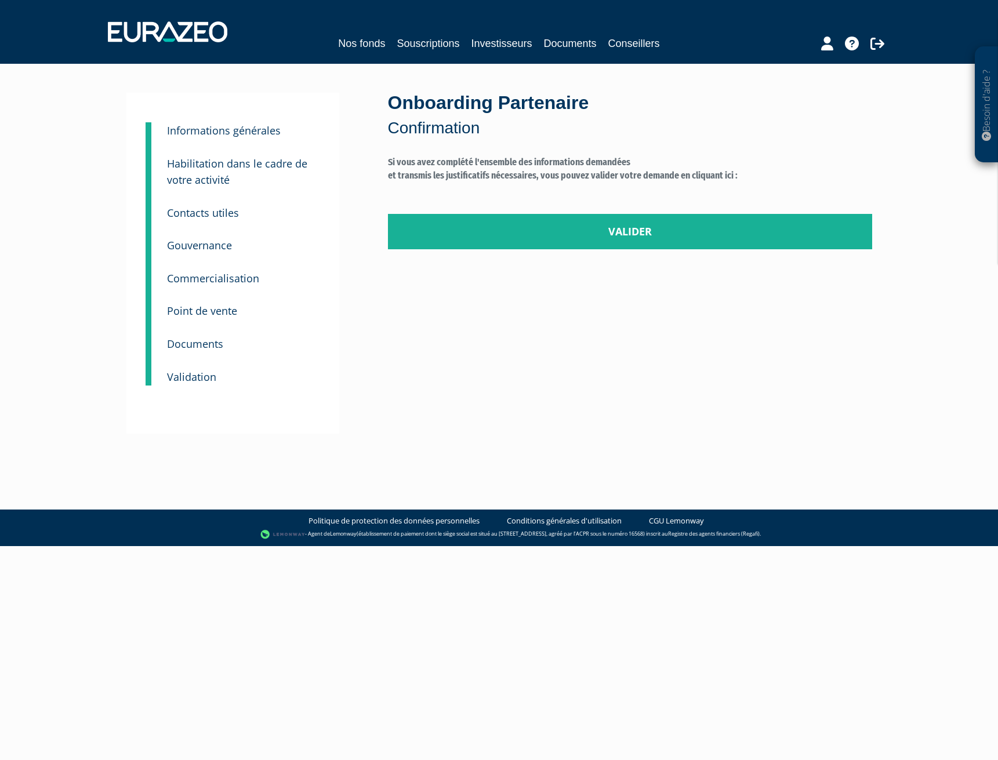
click at [189, 347] on small "Documents" at bounding box center [195, 344] width 56 height 14
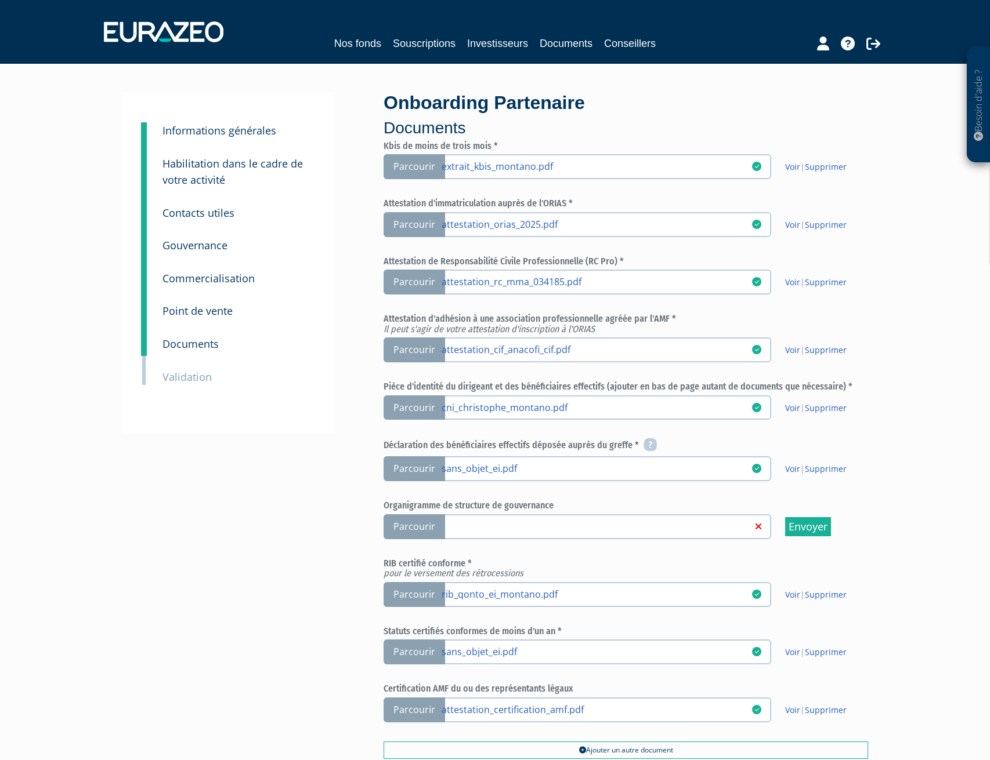
click at [885, 131] on div "Besoin d'aide ? × J'ai besoin d'aide Si vous avez une question à propos du fonc…" at bounding box center [495, 430] width 990 height 860
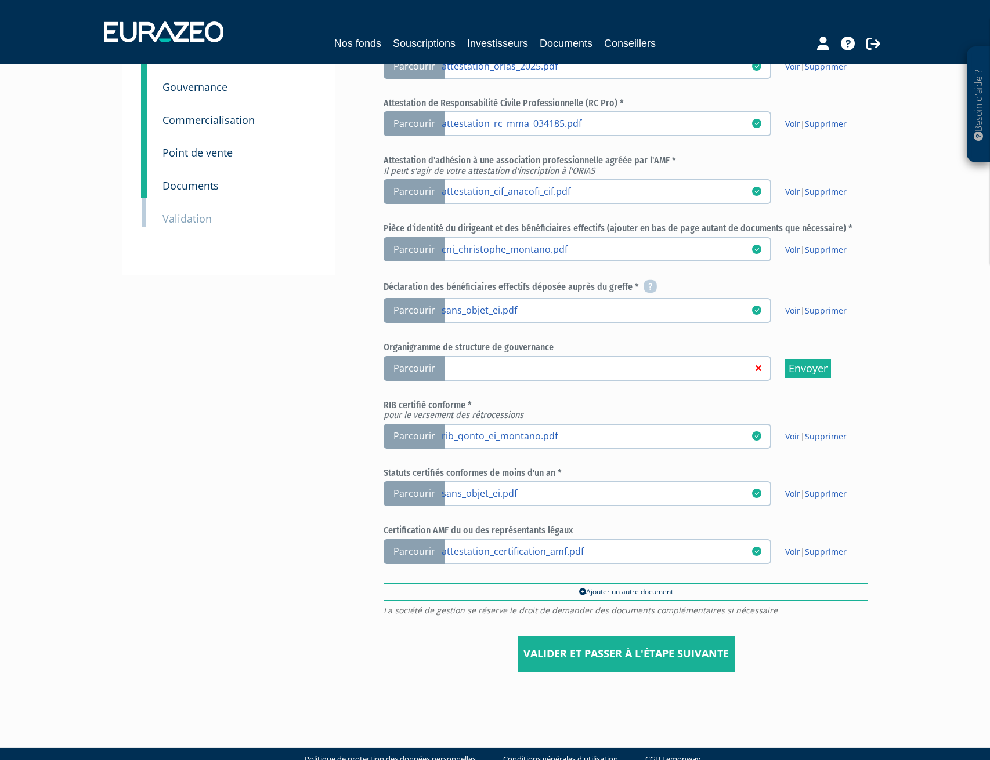
scroll to position [183, 0]
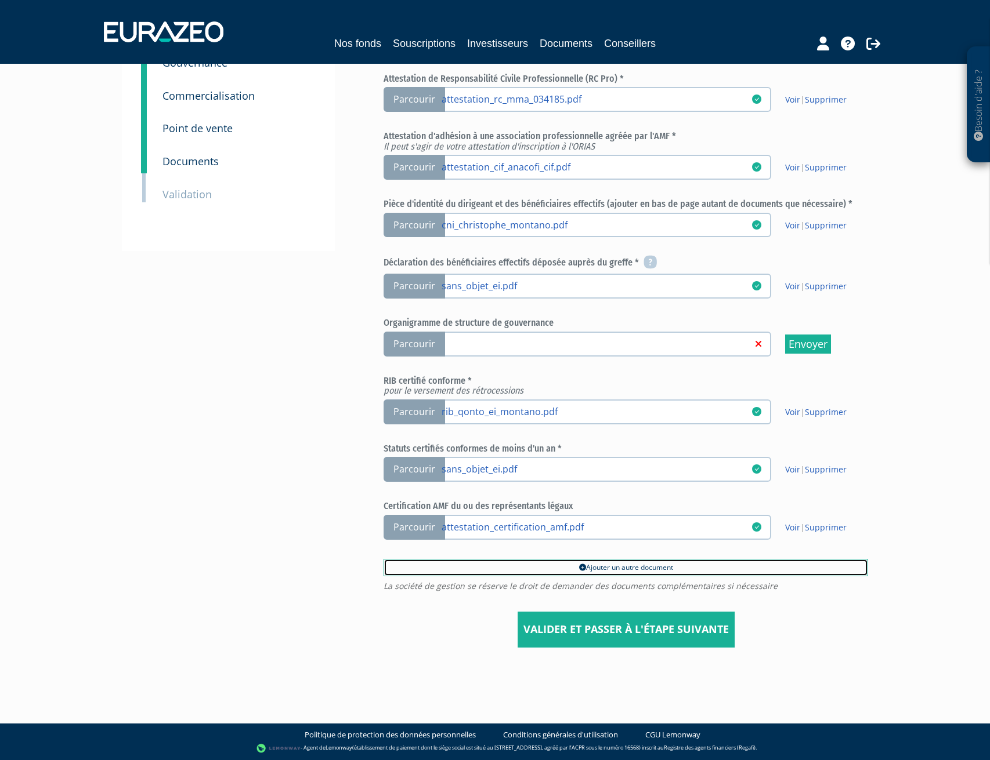
click at [586, 570] on link "Ajouter un autre document" at bounding box center [625, 567] width 484 height 17
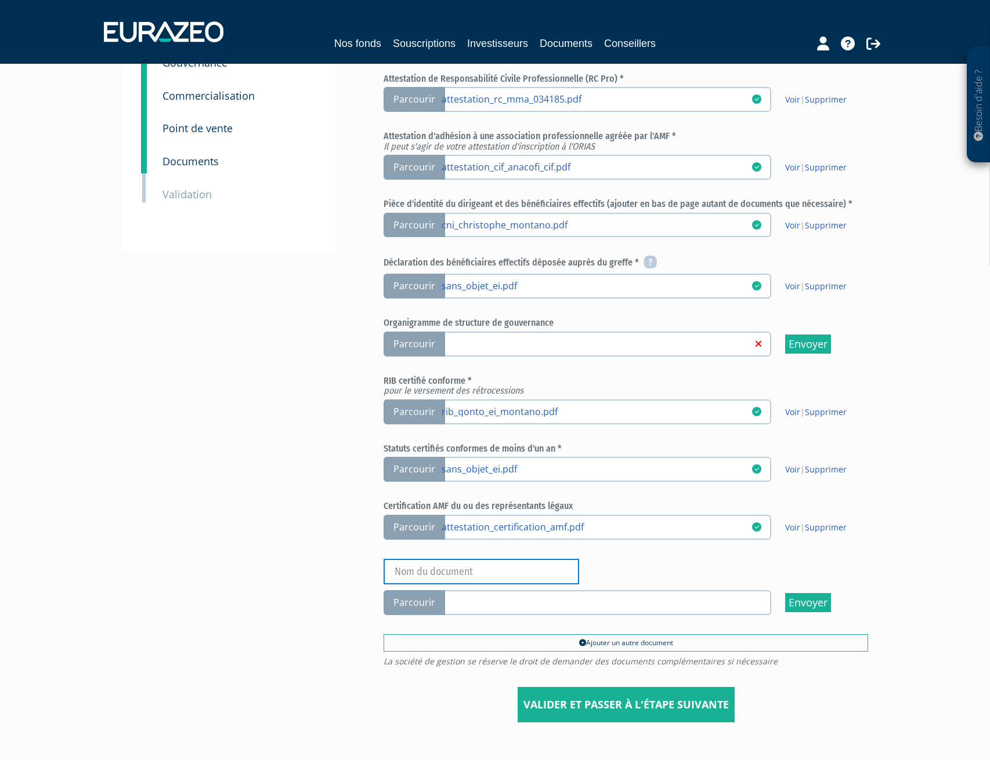
click at [446, 568] on input "text" at bounding box center [480, 572] width 195 height 26
type input "Adhérent groupement 1215"
click at [412, 591] on span "Parcourir" at bounding box center [413, 603] width 61 height 25
click at [0, 0] on input "Parcourir" at bounding box center [0, 0] width 0 height 0
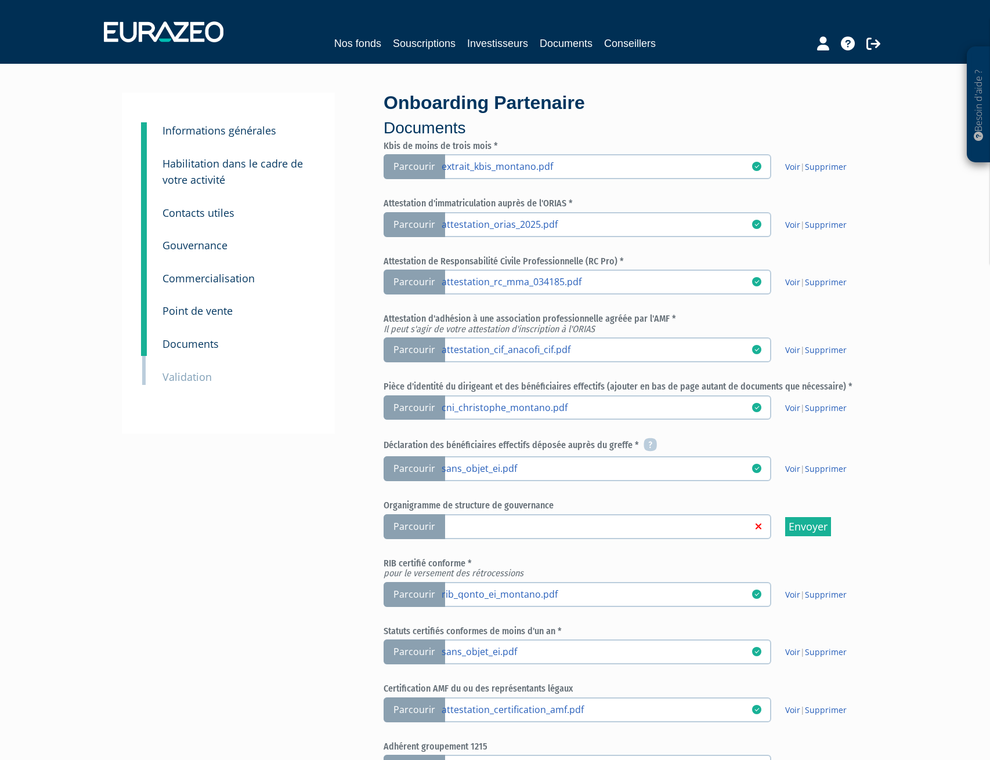
scroll to position [240, 0]
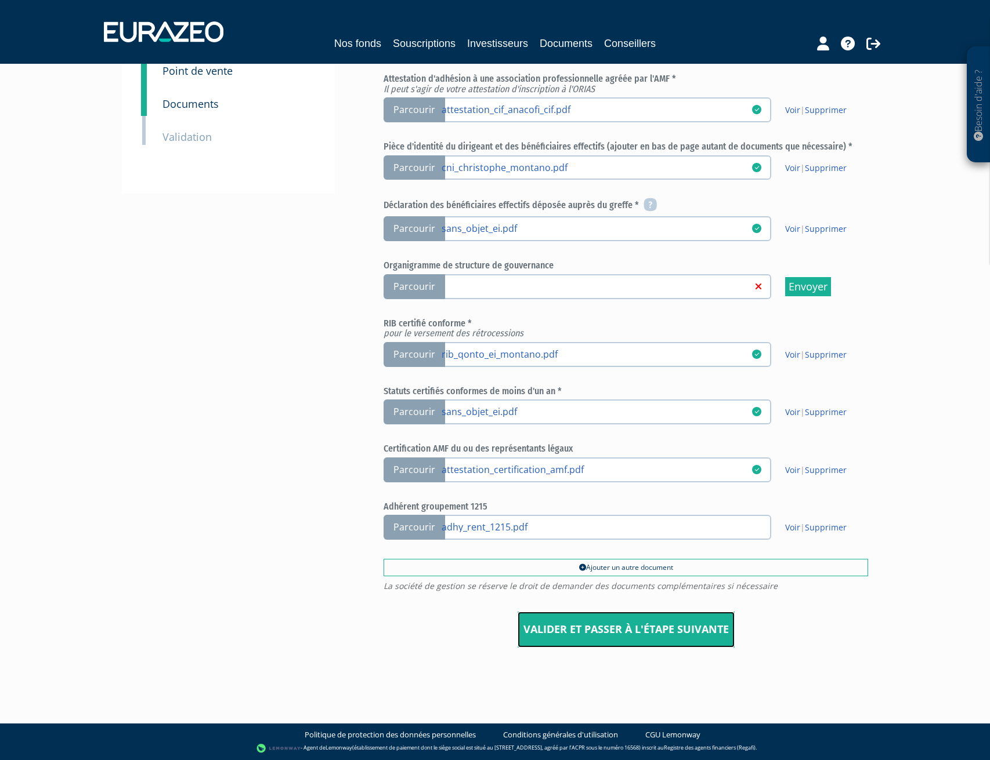
click at [653, 630] on input "Valider et passer à l'étape suivante" at bounding box center [625, 630] width 217 height 36
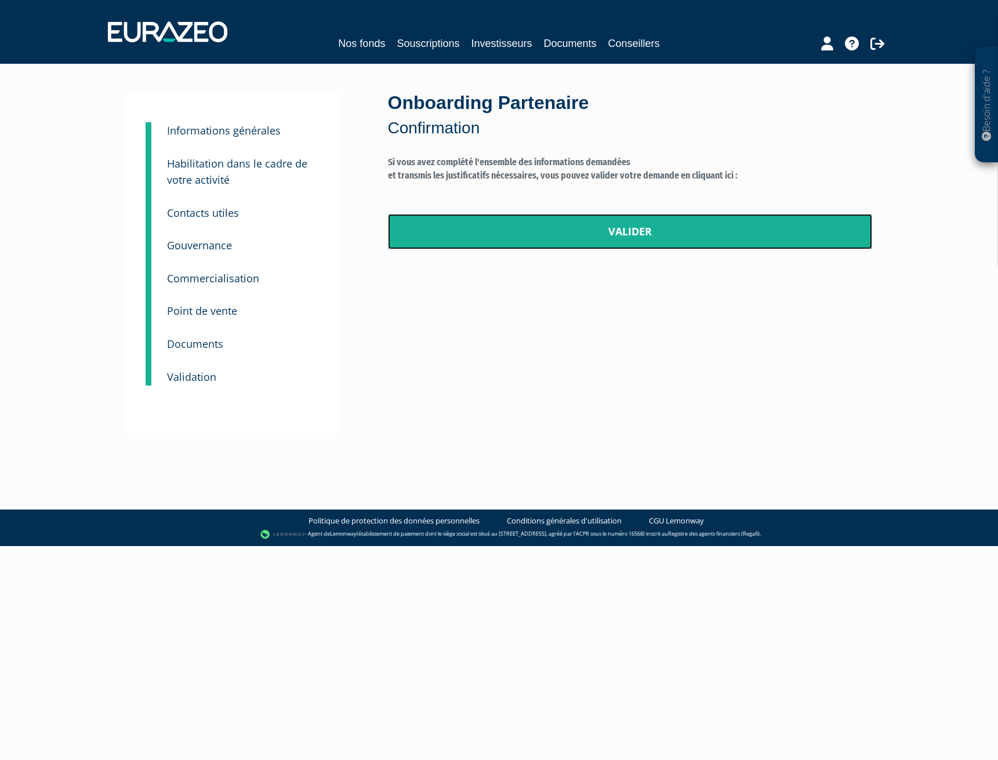
click at [624, 229] on link "Valider" at bounding box center [630, 232] width 484 height 36
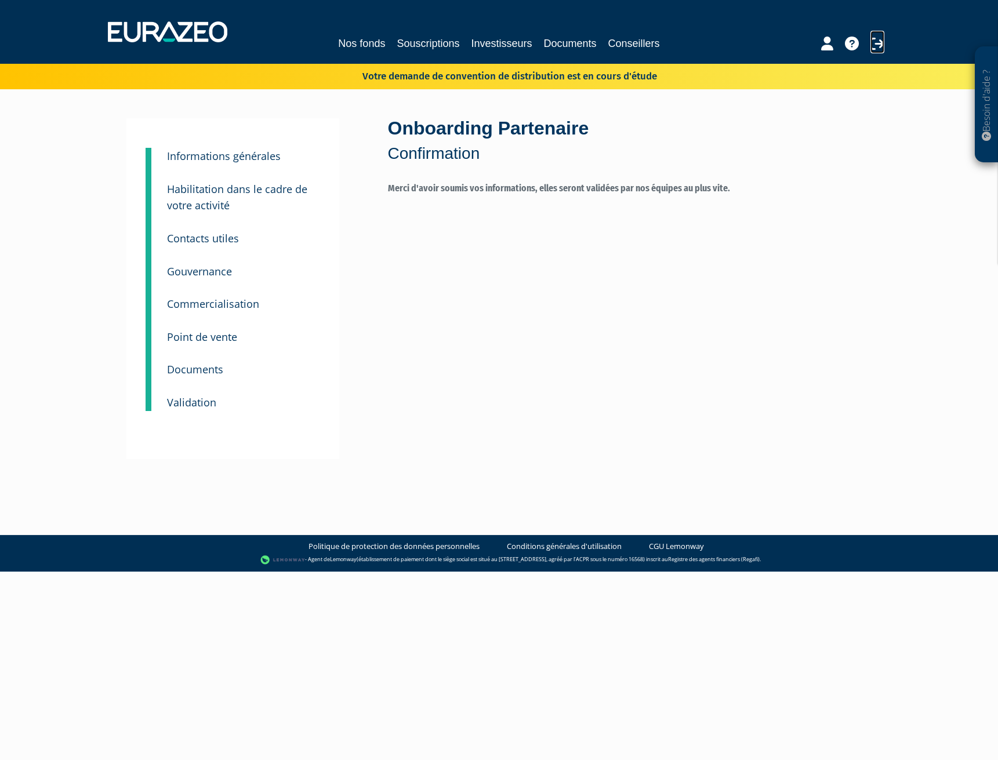
click at [878, 48] on icon at bounding box center [878, 44] width 14 height 14
